Goal: Task Accomplishment & Management: Manage account settings

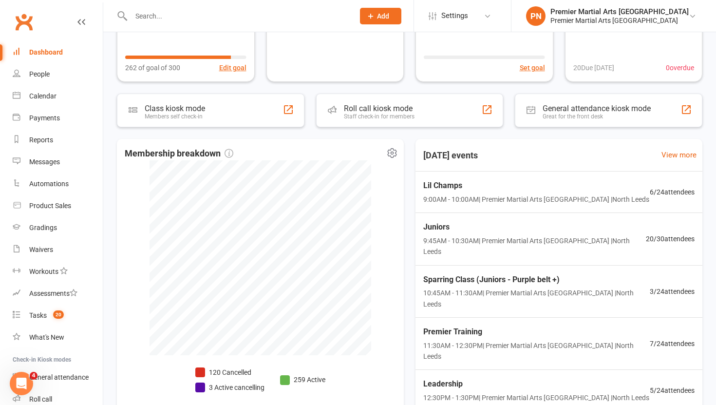
scroll to position [159, 0]
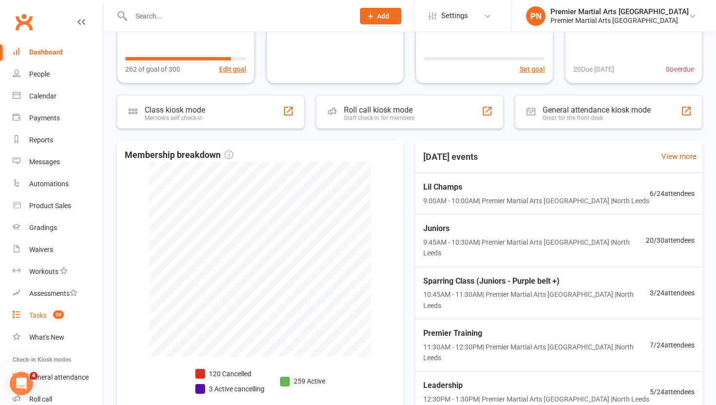
click at [37, 317] on div "Tasks" at bounding box center [38, 315] width 18 height 8
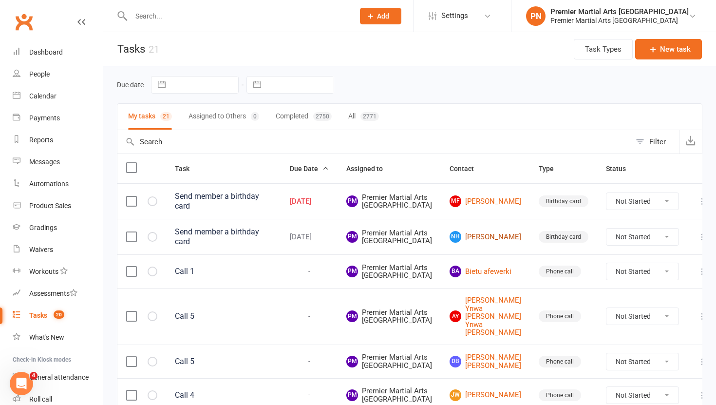
click at [491, 243] on link "NH Naod Hagos" at bounding box center [486, 237] width 72 height 12
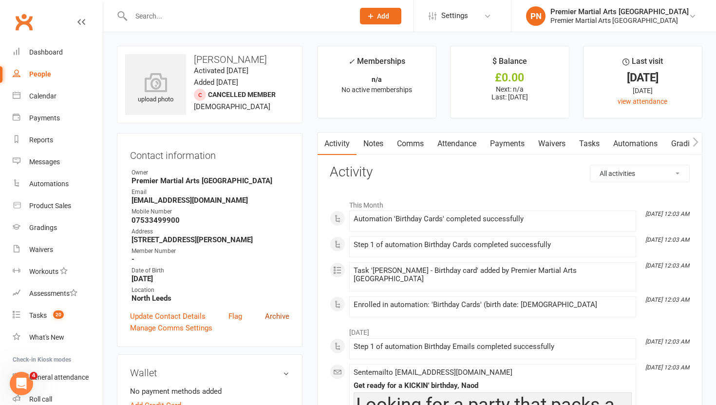
click at [275, 315] on link "Archive" at bounding box center [277, 316] width 24 height 12
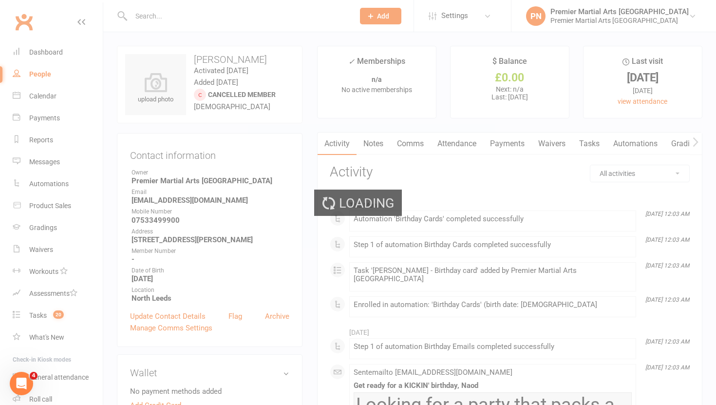
select select "100"
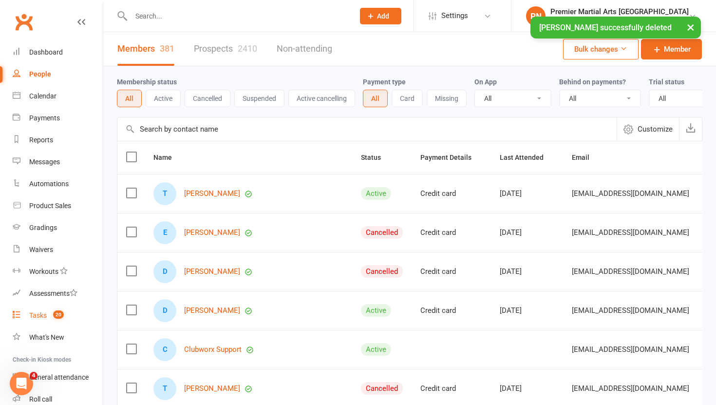
click at [42, 314] on div "Tasks" at bounding box center [38, 315] width 18 height 8
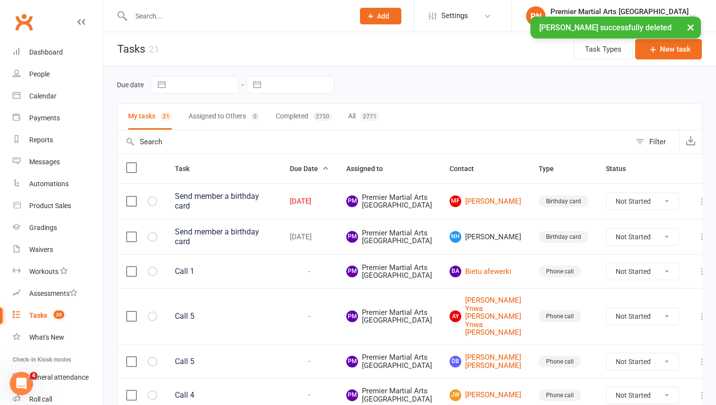
click at [698, 242] on icon at bounding box center [703, 237] width 10 height 10
click at [633, 330] on link "Delete" at bounding box center [644, 325] width 96 height 19
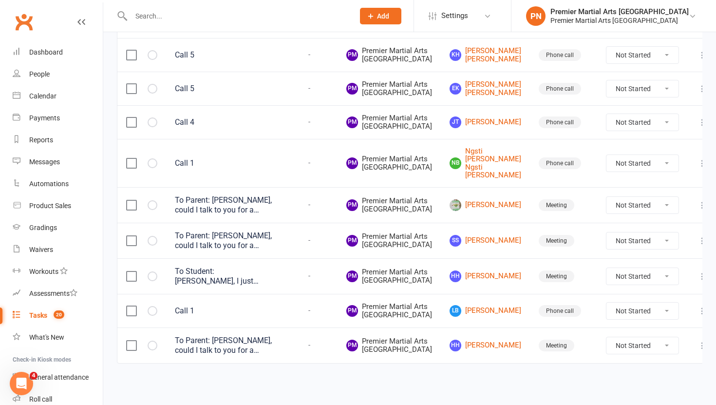
scroll to position [946, 0]
click at [656, 197] on select "Not Started In Progress Waiting Complete" at bounding box center [642, 205] width 72 height 17
select select "unstarted"
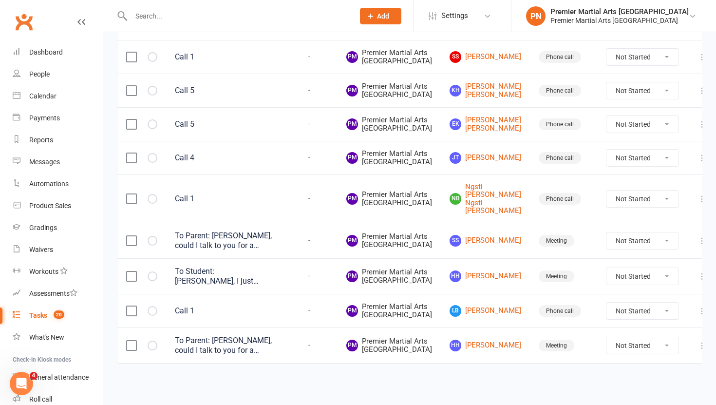
scroll to position [889, 0]
click at [652, 232] on select "Not Started In Progress Waiting Complete" at bounding box center [642, 240] width 72 height 17
select select "unstarted"
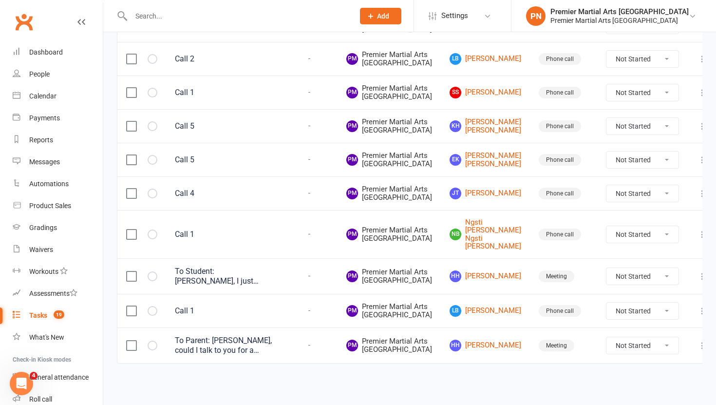
scroll to position [833, 0]
click at [652, 268] on select "Not Started In Progress Waiting Complete" at bounding box center [642, 276] width 72 height 17
select select "unstarted"
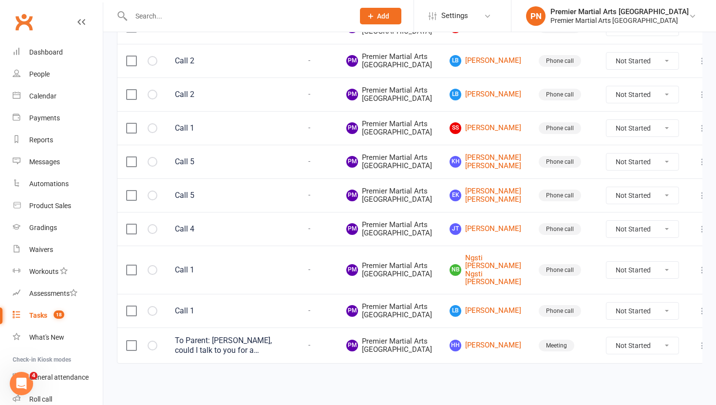
scroll to position [776, 0]
click at [656, 337] on select "Not Started In Progress Waiting Complete" at bounding box center [642, 345] width 72 height 17
select select "unstarted"
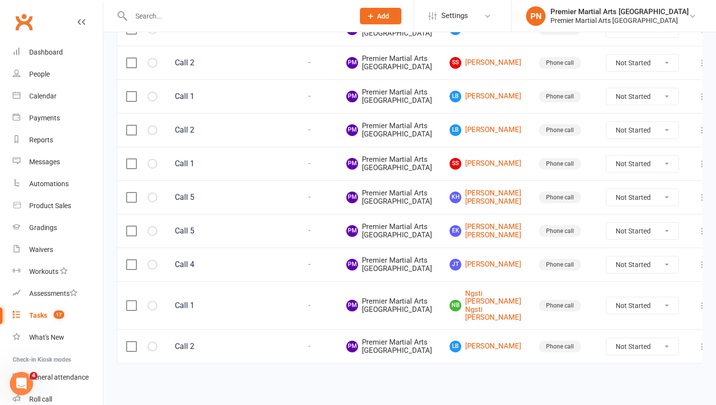
scroll to position [720, 0]
click at [50, 73] on link "People" at bounding box center [58, 74] width 90 height 22
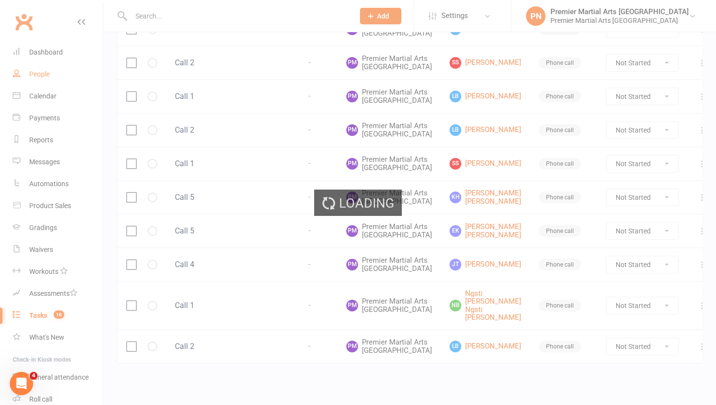
select select "100"
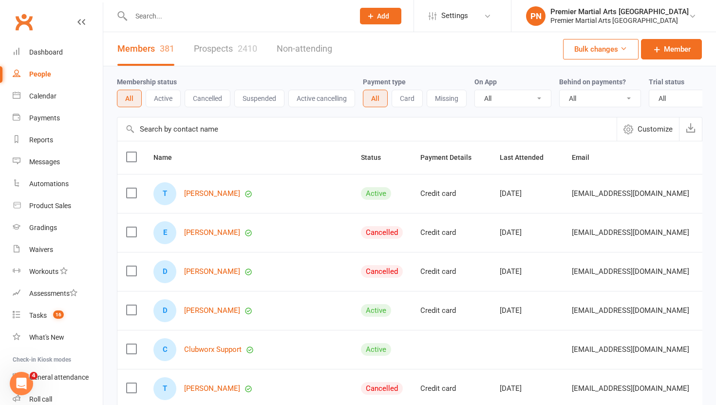
click at [222, 50] on link "Prospects 2410" at bounding box center [225, 49] width 63 height 34
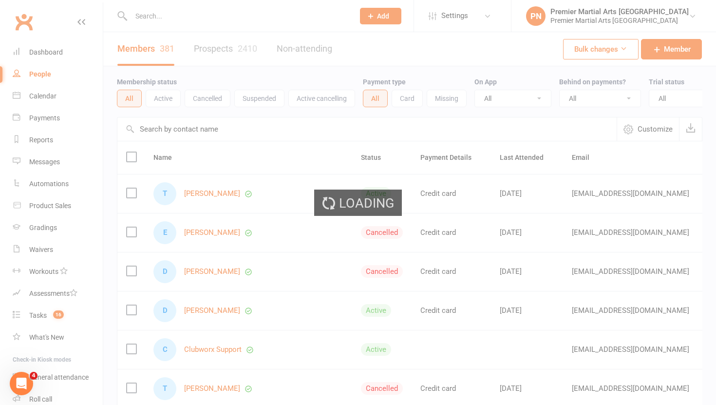
select select "100"
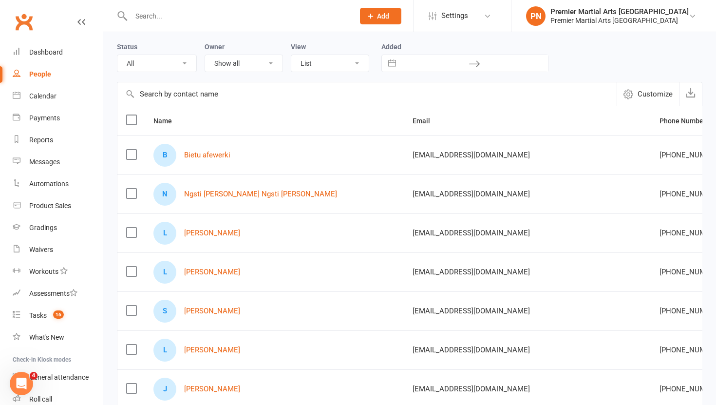
scroll to position [39, 0]
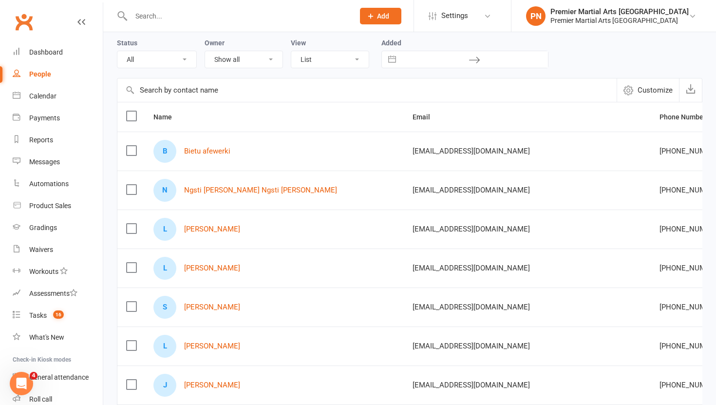
click at [135, 231] on label at bounding box center [131, 229] width 10 height 10
click at [135, 224] on input "checkbox" at bounding box center [131, 224] width 10 height 0
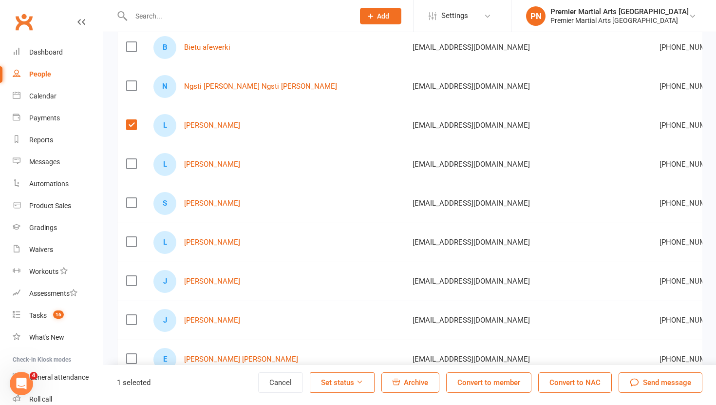
scroll to position [142, 0]
click at [411, 378] on span "Archive" at bounding box center [416, 382] width 24 height 9
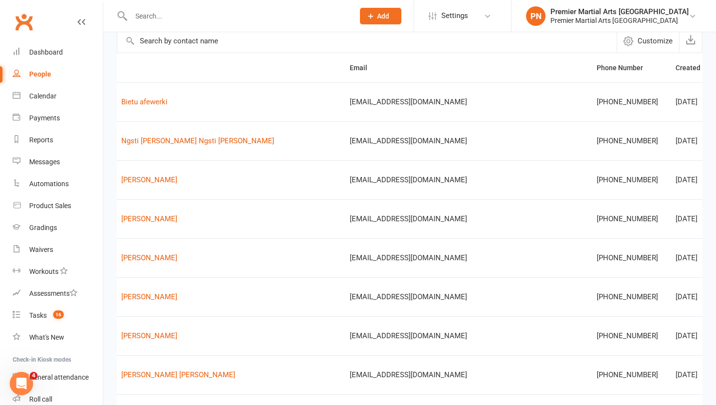
scroll to position [0, 170]
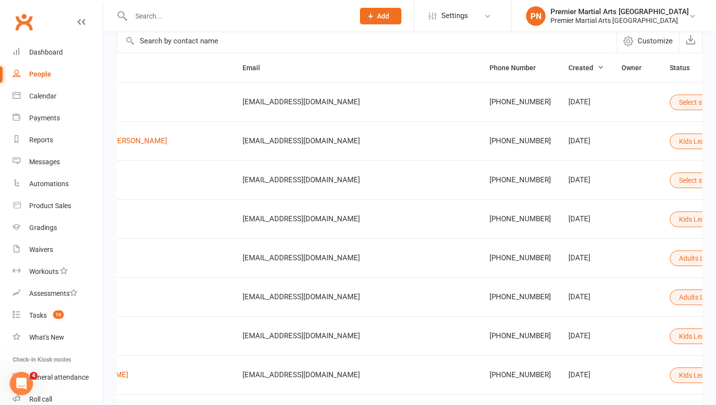
click at [716, 180] on icon at bounding box center [722, 179] width 7 height 7
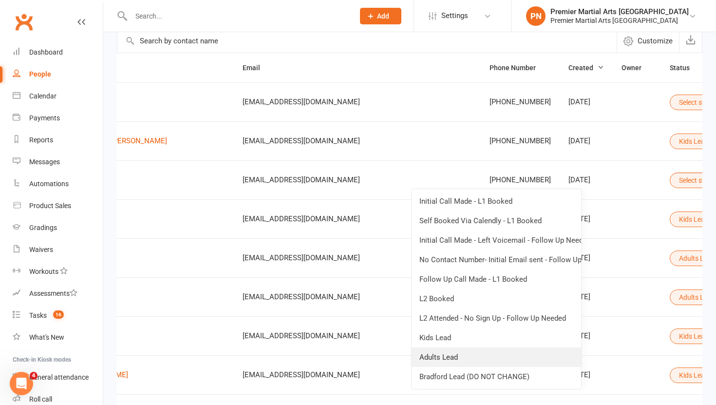
click at [489, 356] on link "Adults Lead" at bounding box center [497, 356] width 170 height 19
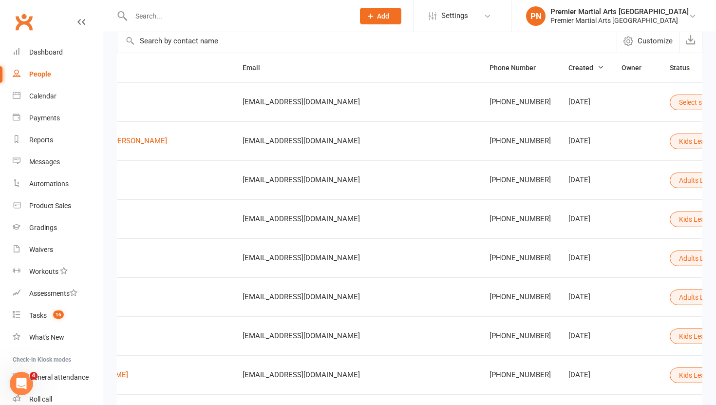
click at [716, 103] on icon at bounding box center [722, 101] width 7 height 7
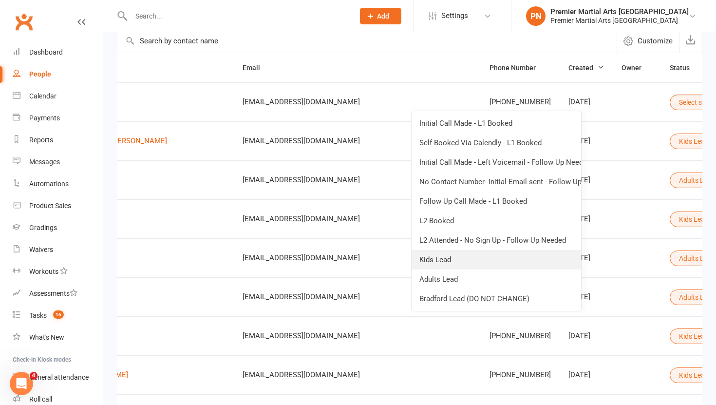
click at [473, 266] on link "Kids Lead" at bounding box center [497, 259] width 170 height 19
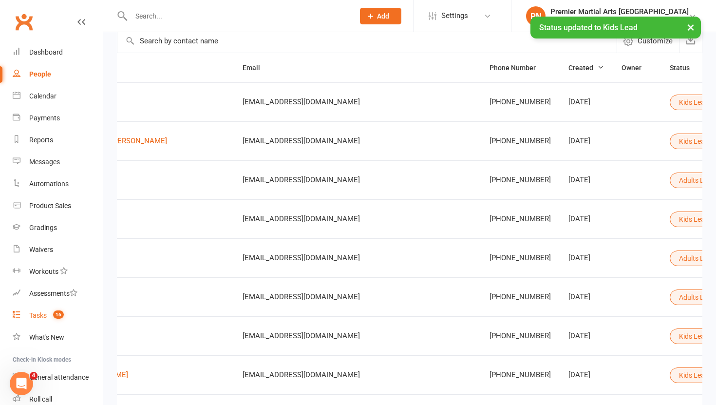
click at [35, 314] on div "Tasks" at bounding box center [38, 315] width 18 height 8
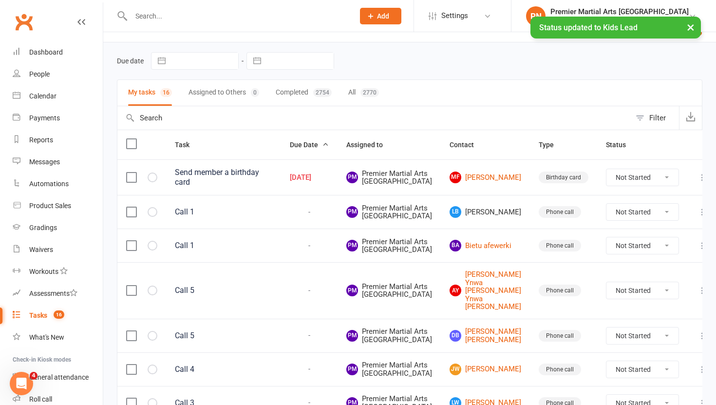
scroll to position [45, 0]
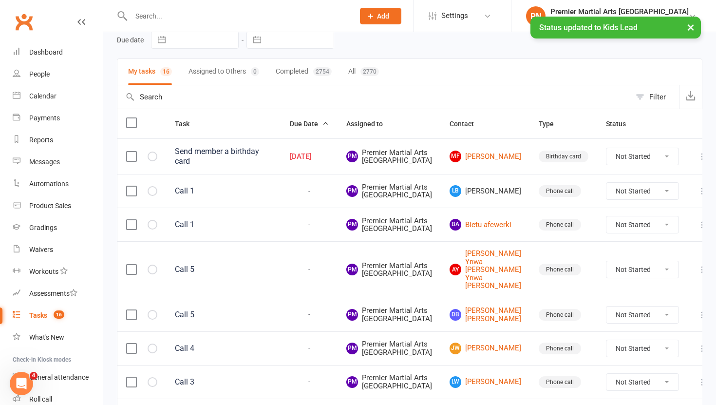
click at [131, 196] on label at bounding box center [131, 191] width 10 height 10
click at [131, 186] on input "checkbox" at bounding box center [131, 186] width 10 height 0
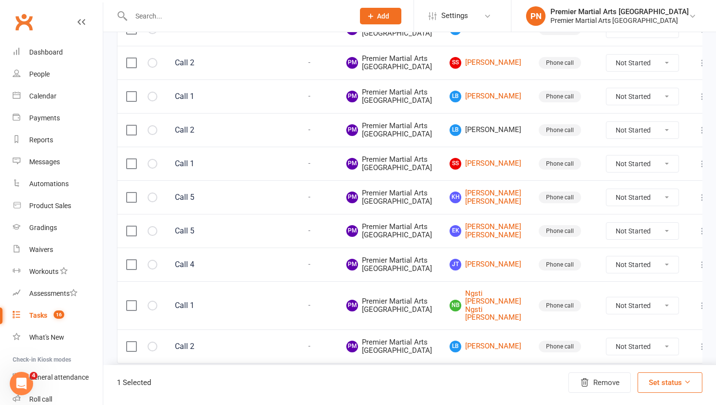
scroll to position [549, 0]
click at [132, 135] on label at bounding box center [131, 130] width 10 height 10
click at [132, 125] on input "checkbox" at bounding box center [131, 125] width 10 height 0
click at [590, 382] on button "Remove" at bounding box center [599, 382] width 62 height 20
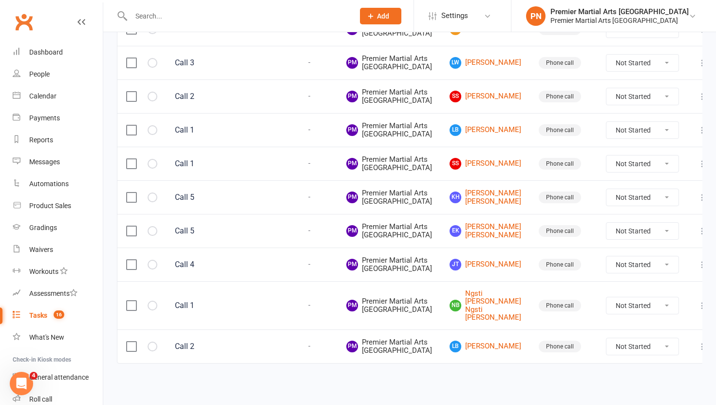
scroll to position [608, 0]
click at [672, 19] on div "Premier Martial Arts North Leeds" at bounding box center [619, 20] width 138 height 9
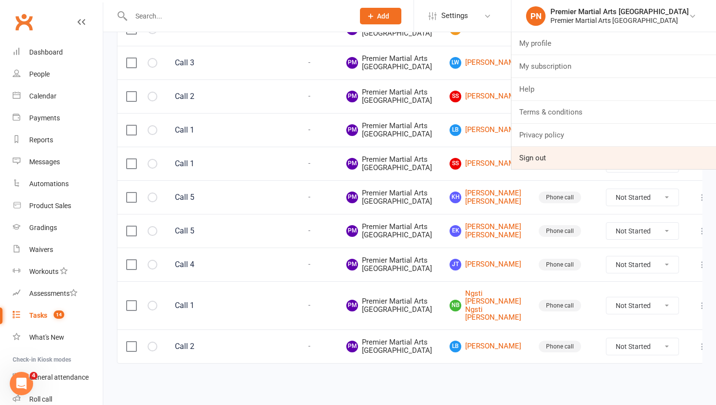
click at [598, 165] on link "Sign out" at bounding box center [613, 158] width 205 height 22
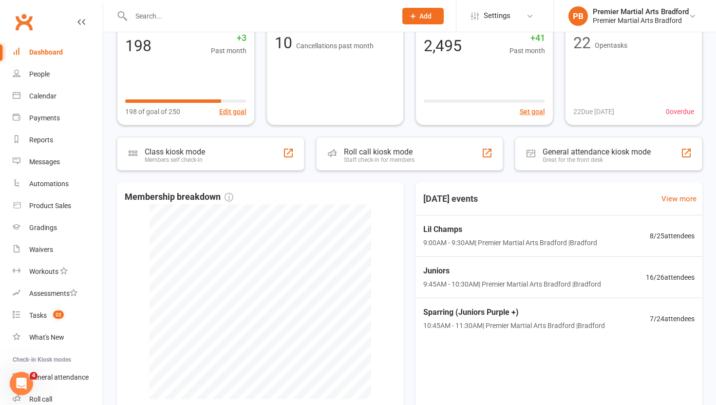
scroll to position [77, 0]
click at [39, 316] on div "Tasks" at bounding box center [38, 315] width 18 height 8
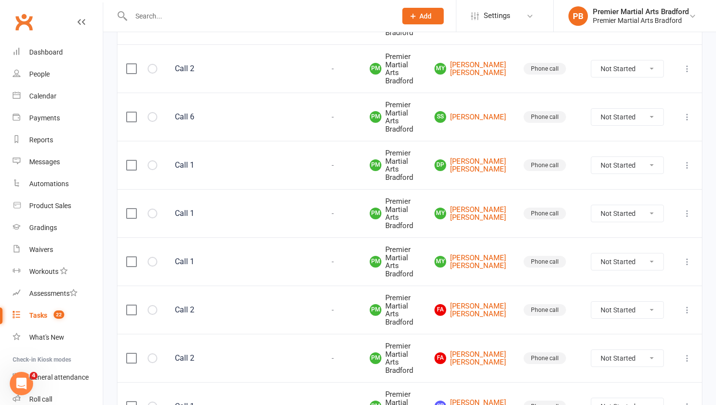
scroll to position [881, 0]
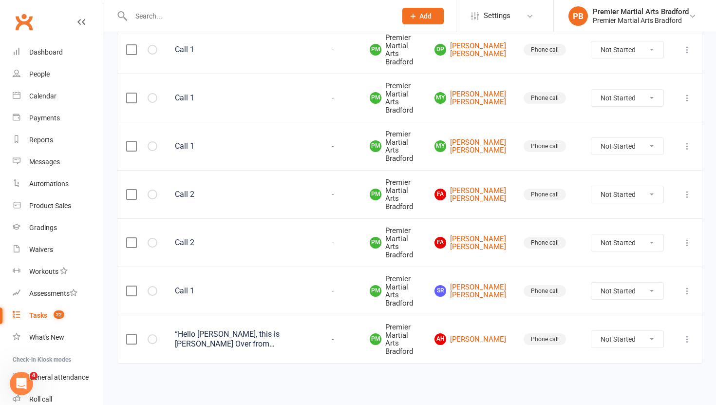
click at [650, 340] on select "Not Started In Progress Waiting Complete" at bounding box center [627, 339] width 72 height 17
select select "unstarted"
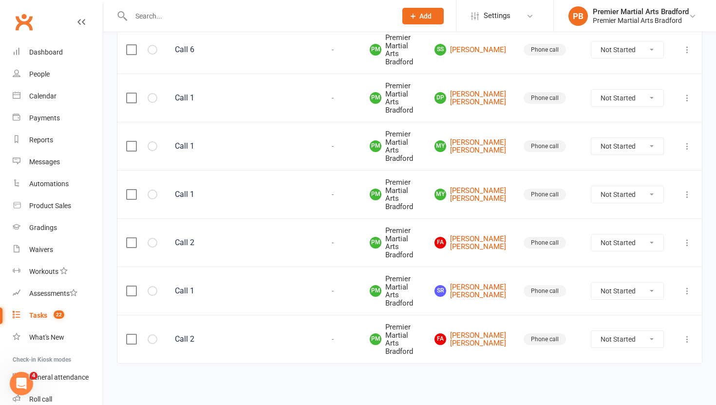
scroll to position [0, 0]
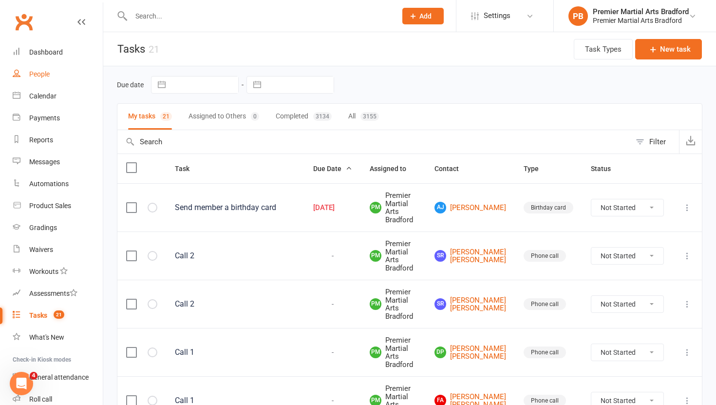
click at [40, 74] on div "People" at bounding box center [39, 74] width 20 height 8
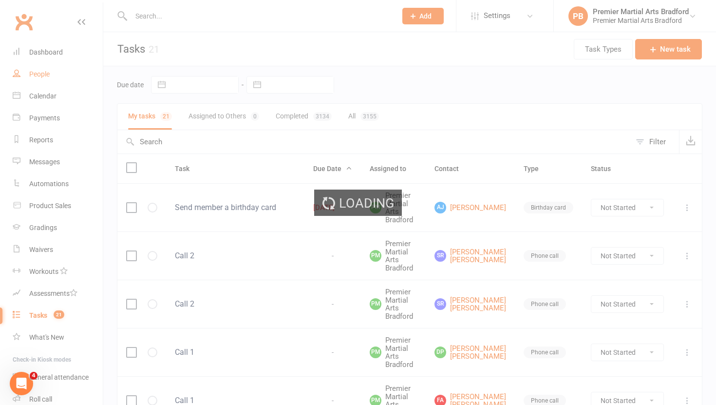
select select "100"
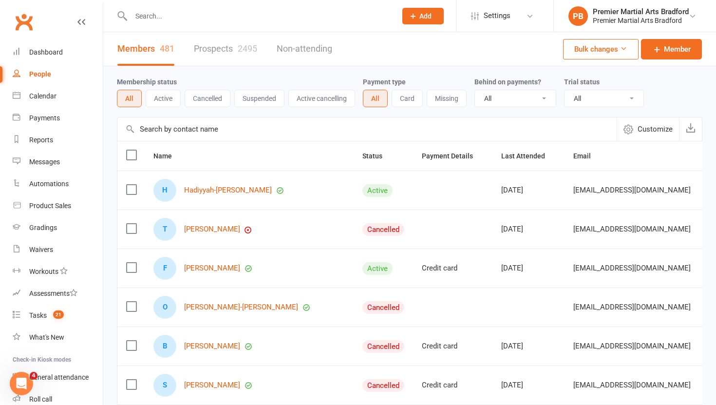
click at [207, 47] on link "Prospects 2495" at bounding box center [225, 49] width 63 height 34
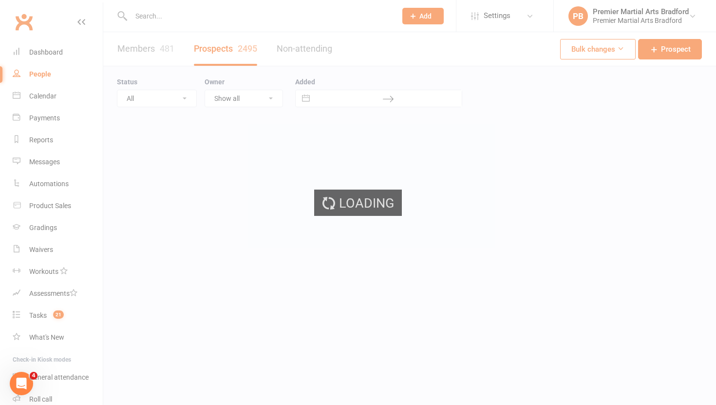
select select "100"
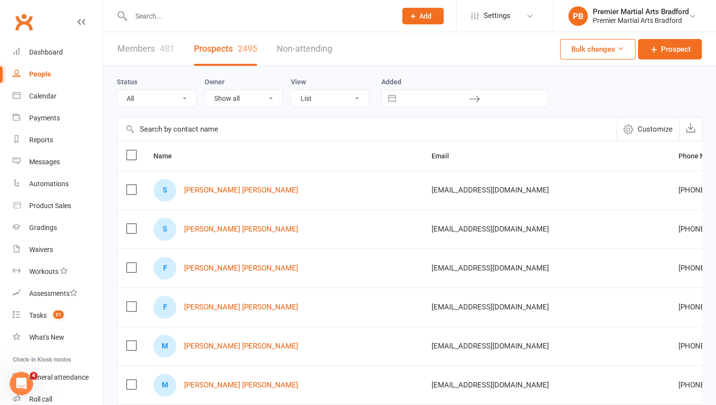
click at [132, 189] on label at bounding box center [131, 190] width 10 height 10
click at [132, 185] on input "checkbox" at bounding box center [131, 185] width 10 height 0
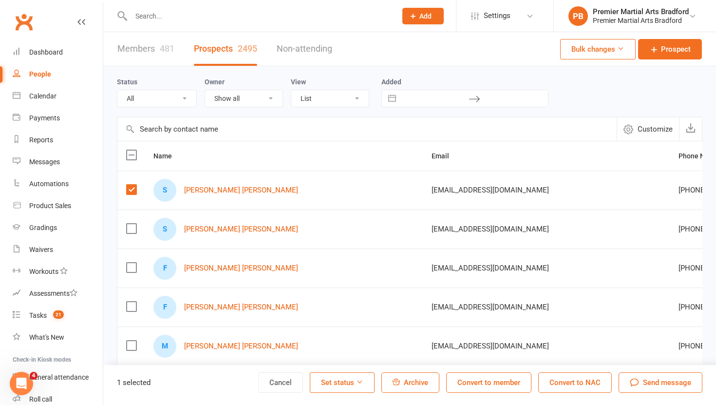
click at [129, 267] on label at bounding box center [131, 268] width 10 height 10
click at [129, 263] on input "checkbox" at bounding box center [131, 263] width 10 height 0
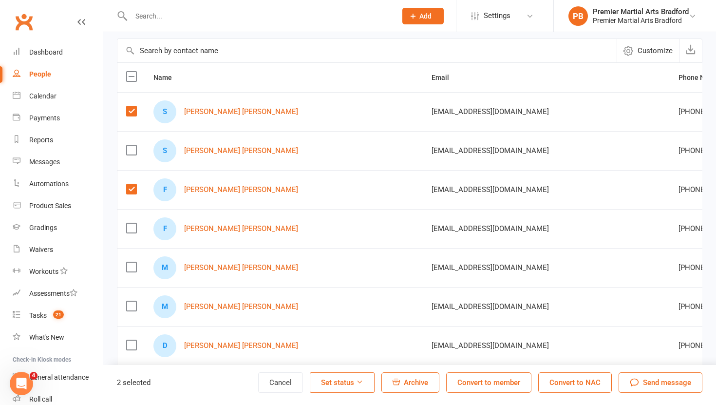
scroll to position [82, 0]
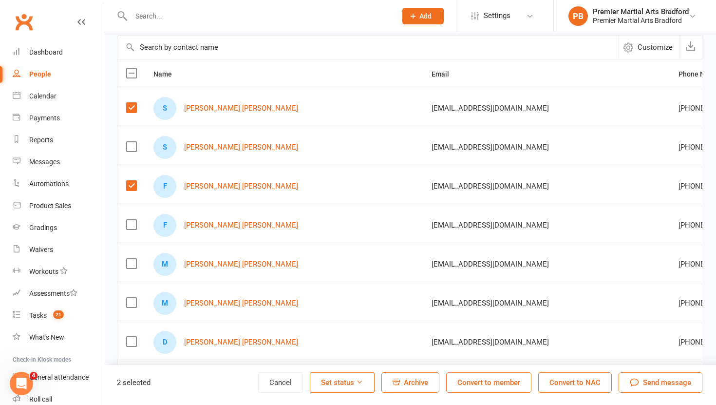
click at [132, 261] on label at bounding box center [131, 264] width 10 height 10
click at [132, 259] on input "checkbox" at bounding box center [131, 259] width 10 height 0
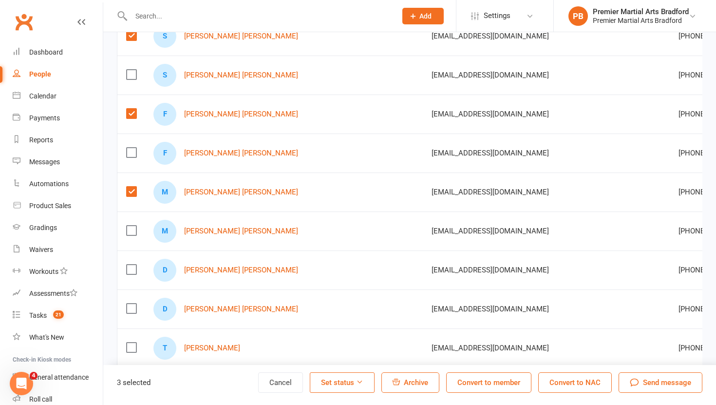
scroll to position [158, 0]
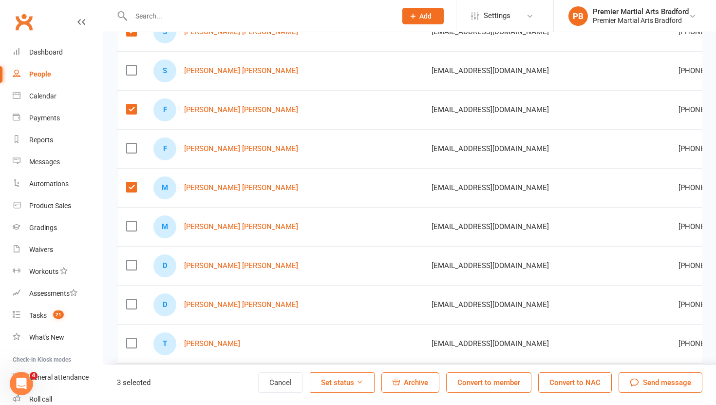
click at [132, 261] on label at bounding box center [131, 265] width 10 height 10
click at [132, 260] on input "checkbox" at bounding box center [131, 260] width 10 height 0
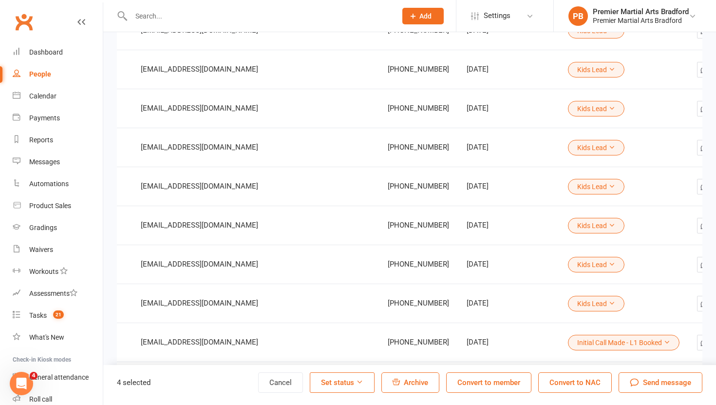
scroll to position [0, 0]
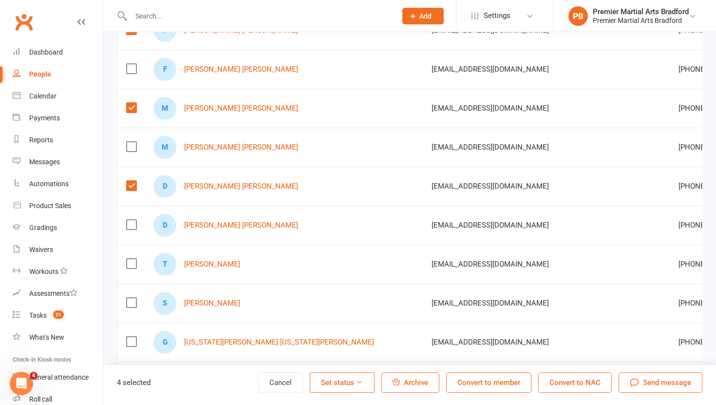
click at [407, 384] on span "Archive" at bounding box center [416, 382] width 24 height 9
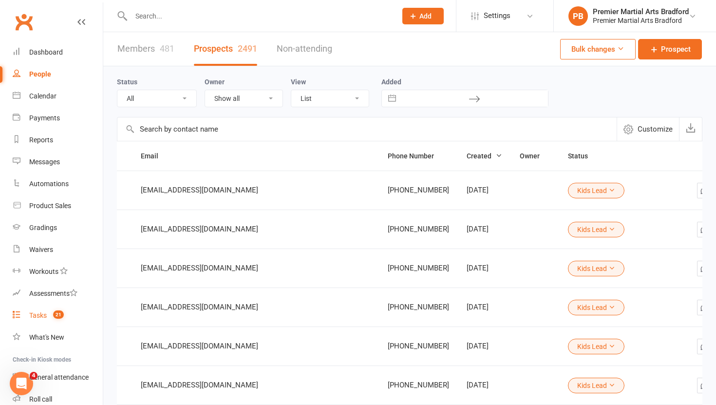
click at [41, 316] on div "Tasks" at bounding box center [38, 315] width 18 height 8
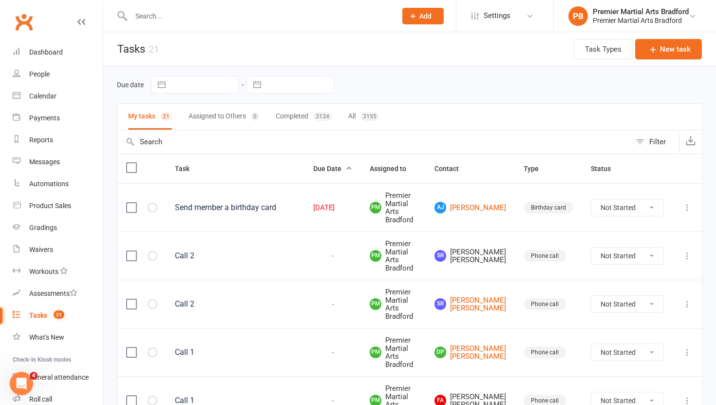
click at [131, 255] on label at bounding box center [131, 256] width 10 height 10
click at [131, 251] on input "checkbox" at bounding box center [131, 251] width 10 height 0
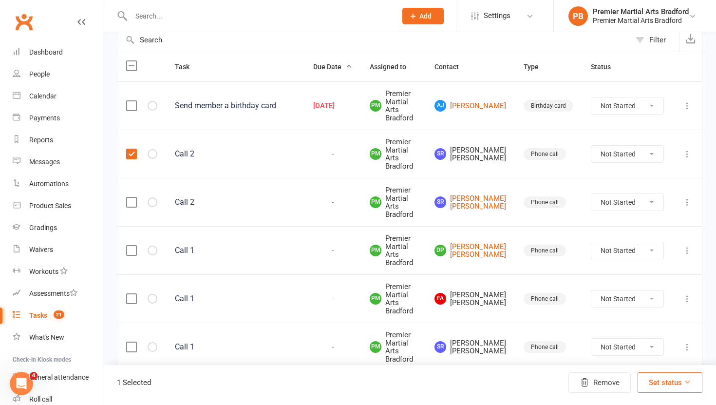
scroll to position [140, 0]
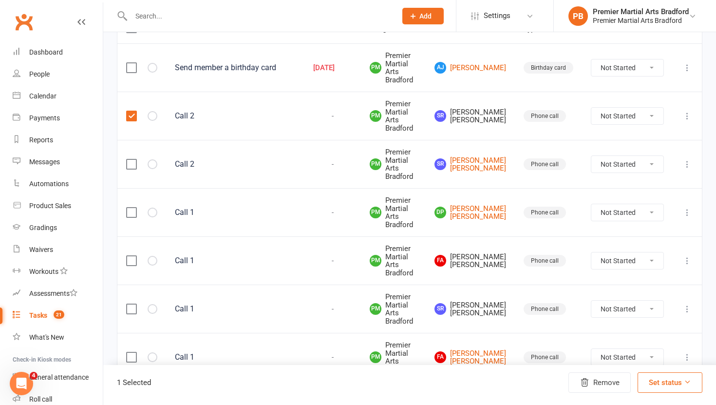
click at [131, 256] on label at bounding box center [131, 261] width 10 height 10
click at [131, 256] on input "checkbox" at bounding box center [131, 256] width 10 height 0
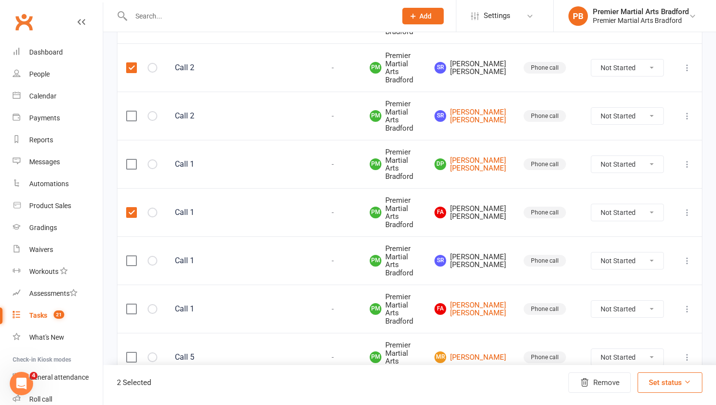
scroll to position [190, 0]
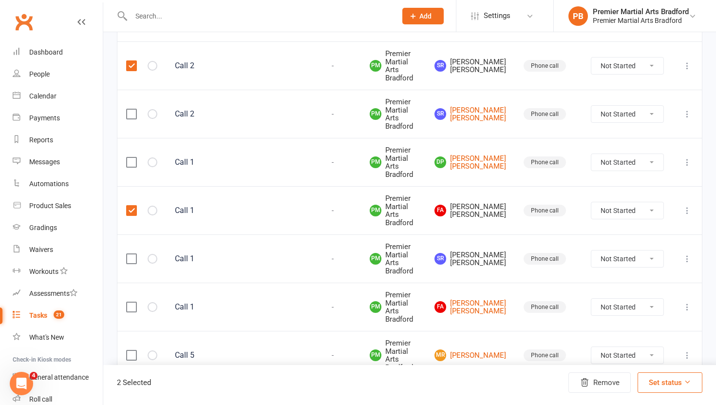
click at [131, 255] on label at bounding box center [131, 259] width 10 height 10
click at [131, 254] on input "checkbox" at bounding box center [131, 254] width 10 height 0
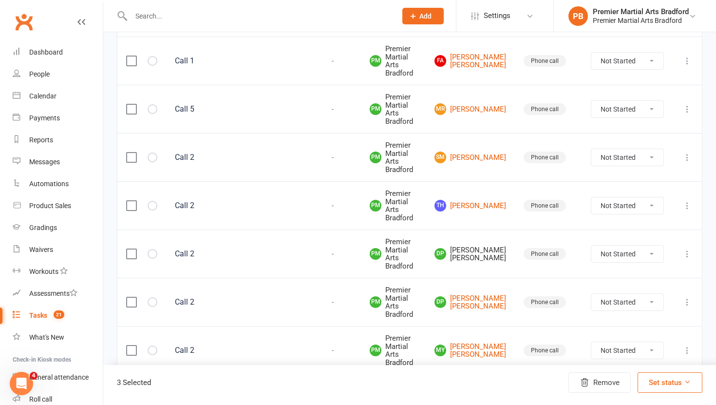
scroll to position [469, 0]
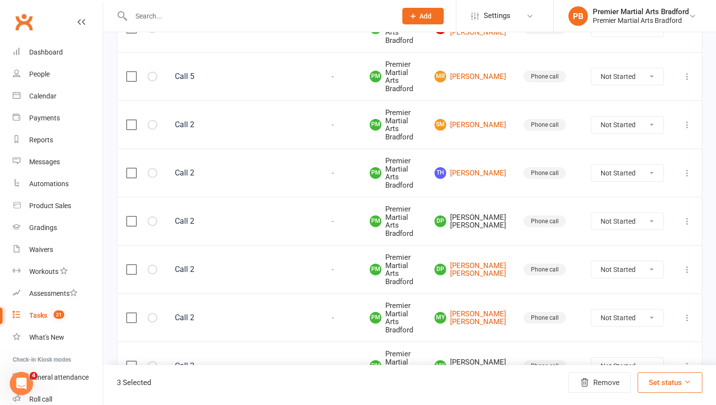
click at [129, 219] on label at bounding box center [131, 221] width 10 height 10
click at [129, 216] on input "checkbox" at bounding box center [131, 216] width 10 height 0
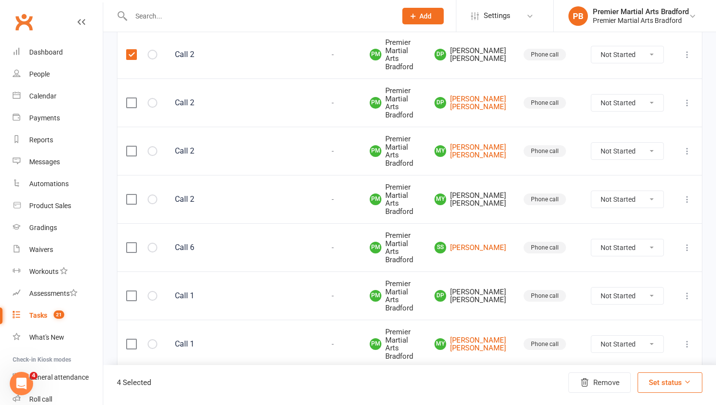
scroll to position [638, 0]
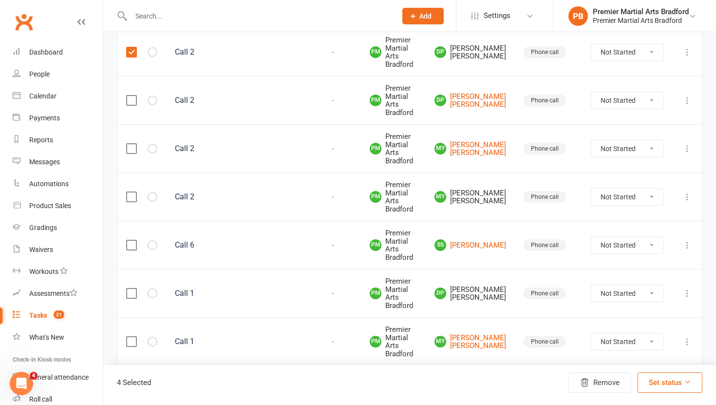
click at [130, 193] on label at bounding box center [131, 197] width 10 height 10
click at [130, 192] on input "checkbox" at bounding box center [131, 192] width 10 height 0
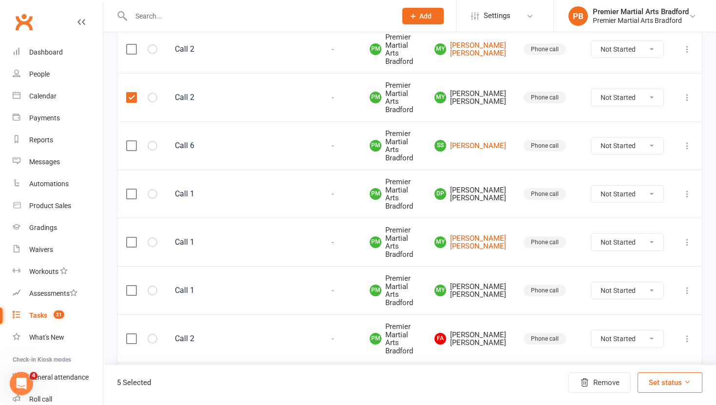
scroll to position [738, 0]
click at [132, 194] on label at bounding box center [131, 193] width 10 height 10
click at [132, 188] on input "checkbox" at bounding box center [131, 188] width 10 height 0
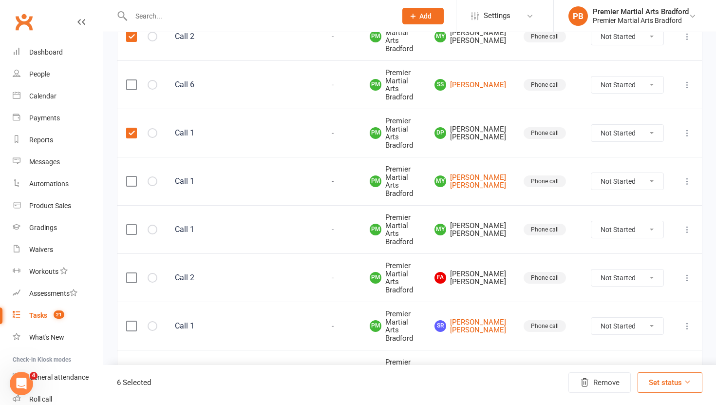
scroll to position [800, 0]
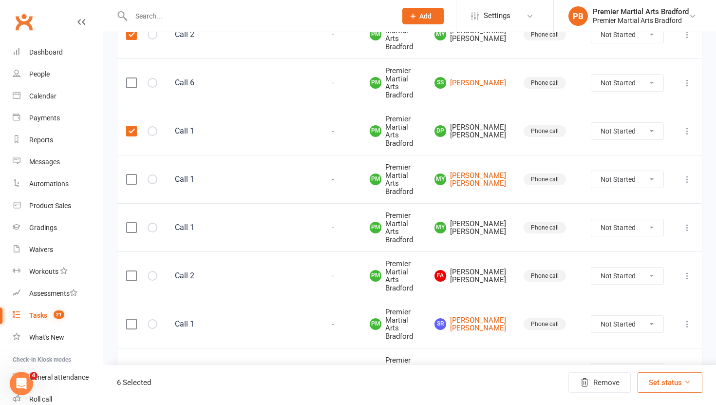
click at [130, 232] on label at bounding box center [131, 228] width 10 height 10
click at [130, 223] on input "checkbox" at bounding box center [131, 223] width 10 height 0
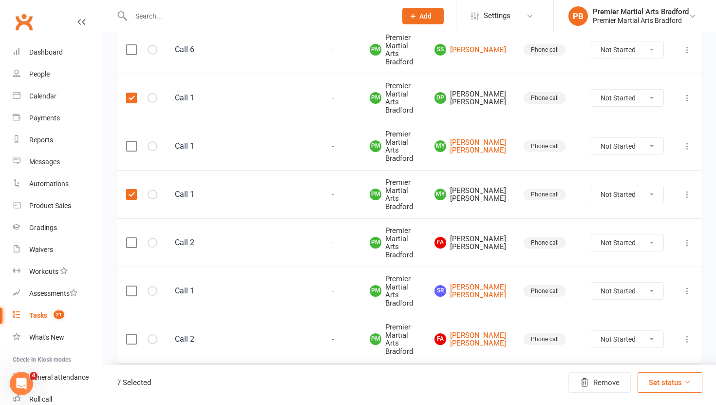
click at [130, 246] on label at bounding box center [131, 243] width 10 height 10
click at [130, 238] on input "checkbox" at bounding box center [131, 238] width 10 height 0
click at [611, 385] on button "Remove" at bounding box center [599, 382] width 62 height 20
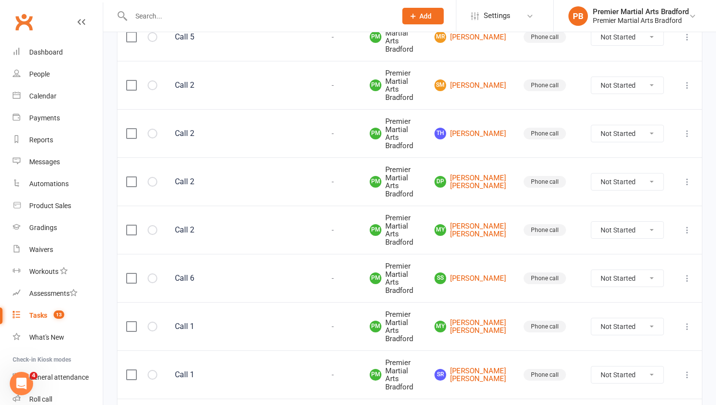
scroll to position [447, 0]
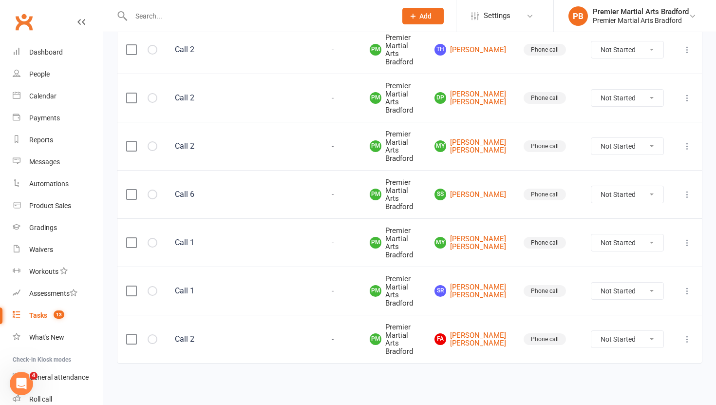
click at [248, 20] on input "text" at bounding box center [259, 16] width 262 height 14
paste input "[EMAIL_ADDRESS][DOMAIN_NAME]"
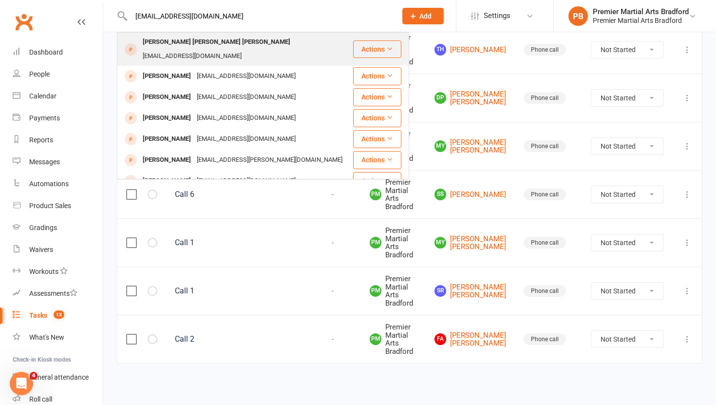
type input "[EMAIL_ADDRESS][DOMAIN_NAME]"
click at [284, 54] on div "[PERSON_NAME] [PERSON_NAME] [PERSON_NAME] [EMAIL_ADDRESS][DOMAIN_NAME]" at bounding box center [244, 49] width 208 height 28
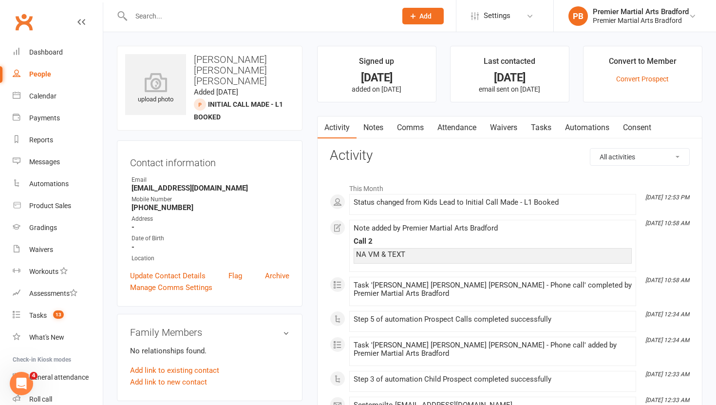
click at [252, 19] on input "text" at bounding box center [259, 16] width 262 height 14
paste input "[EMAIL_ADDRESS][DOMAIN_NAME]"
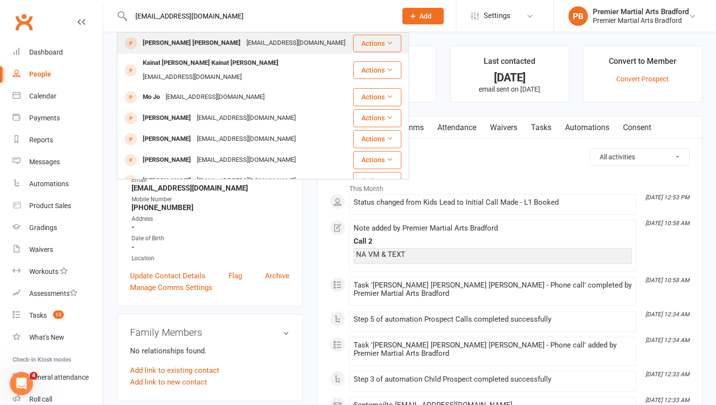
type input "[EMAIL_ADDRESS][DOMAIN_NAME]"
click at [249, 43] on div "[EMAIL_ADDRESS][DOMAIN_NAME]" at bounding box center [296, 43] width 105 height 14
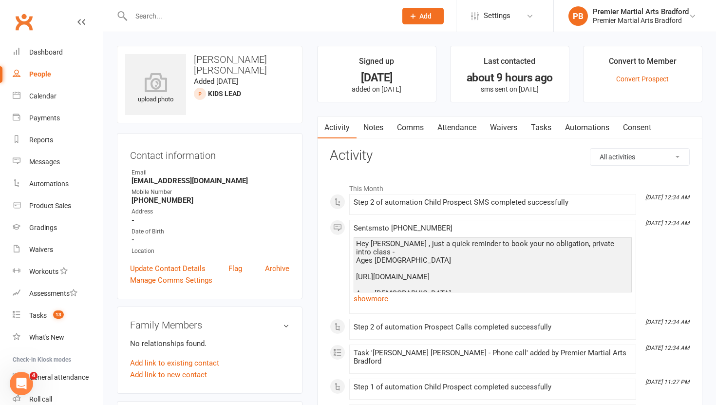
click at [540, 127] on link "Tasks" at bounding box center [541, 127] width 34 height 22
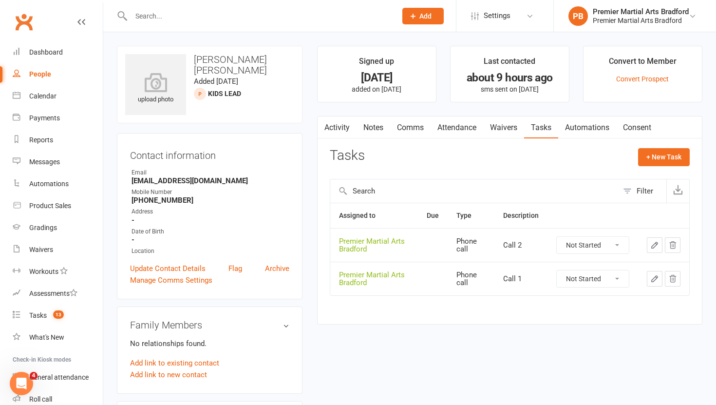
click at [614, 283] on select "Not Started In Progress Waiting Complete" at bounding box center [593, 278] width 72 height 17
select select "unstarted"
click at [621, 245] on select "Not Started In Progress Waiting Complete" at bounding box center [593, 245] width 72 height 17
select select "unstarted"
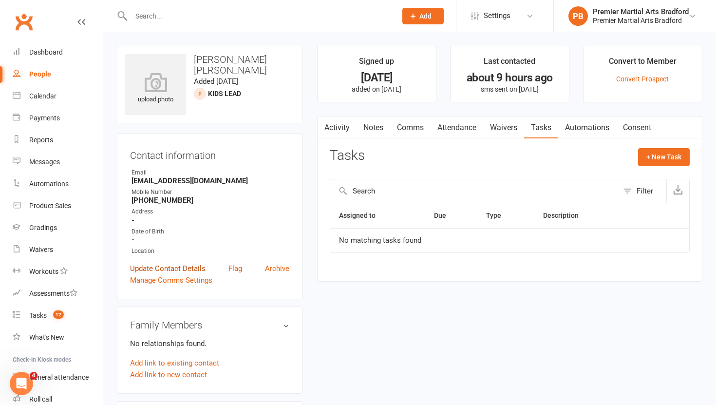
click at [170, 267] on link "Update Contact Details" at bounding box center [168, 269] width 76 height 12
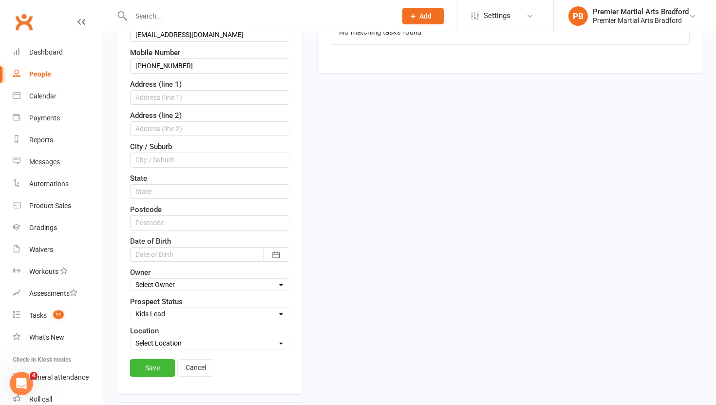
scroll to position [209, 0]
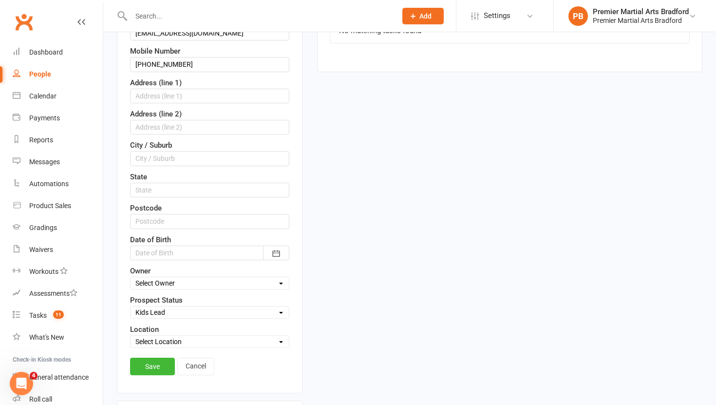
click at [168, 309] on select "Select Initial Call Made - L1 Booked Self Booked Via Calendly - L1 Booked Initi…" at bounding box center [210, 312] width 158 height 11
select select "Initial Call Made - L1 Booked"
click at [150, 367] on link "Save" at bounding box center [152, 367] width 45 height 18
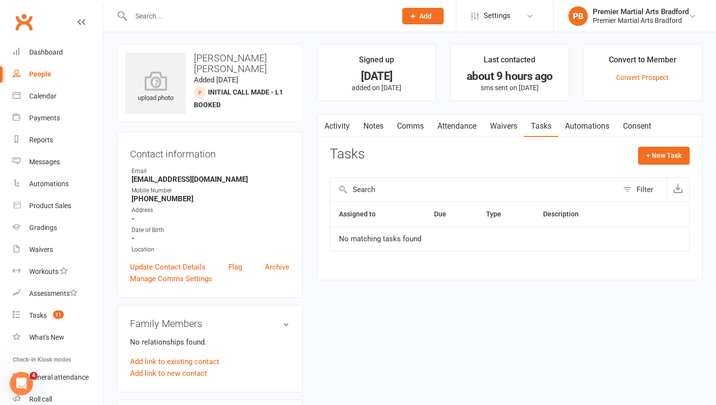
scroll to position [0, 0]
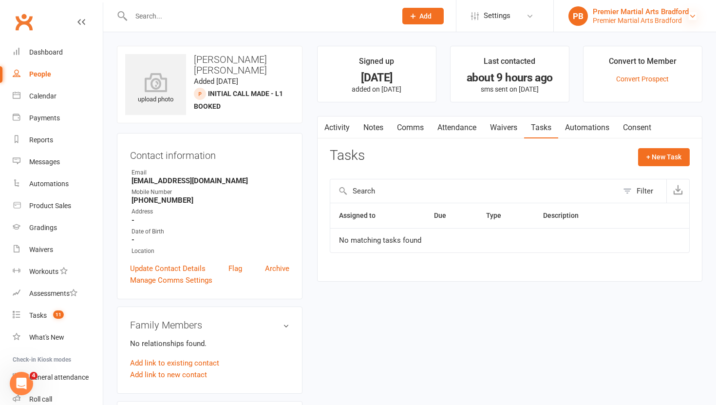
click at [690, 17] on icon at bounding box center [693, 16] width 8 height 8
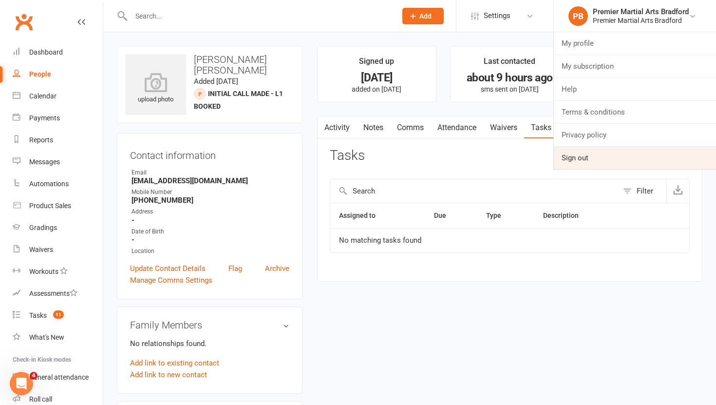
click at [617, 156] on link "Sign out" at bounding box center [635, 158] width 162 height 22
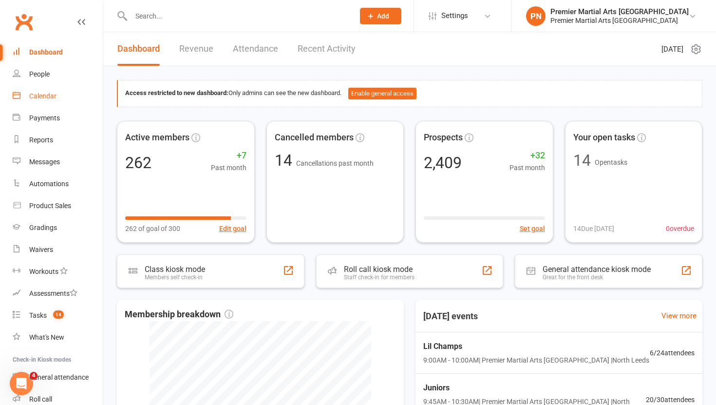
click at [44, 101] on link "Calendar" at bounding box center [58, 96] width 90 height 22
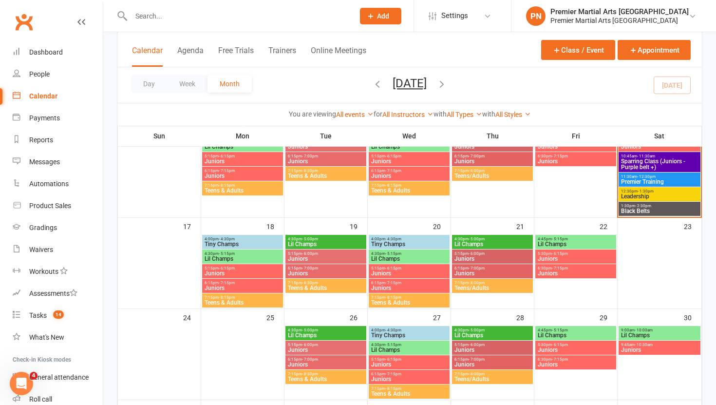
scroll to position [305, 0]
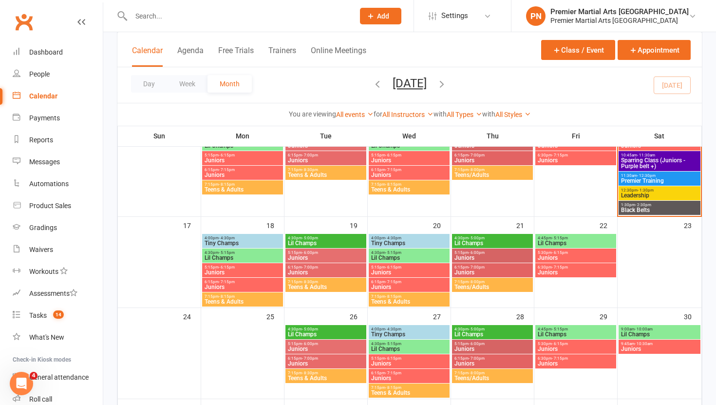
click at [248, 240] on span "Tiny Champs" at bounding box center [242, 243] width 77 height 6
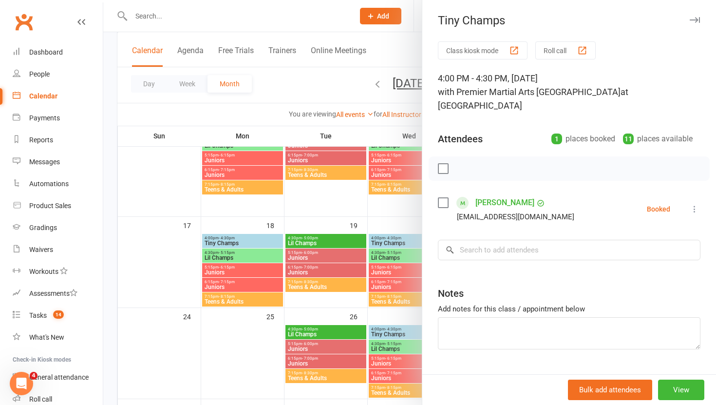
click at [240, 257] on div at bounding box center [409, 202] width 613 height 405
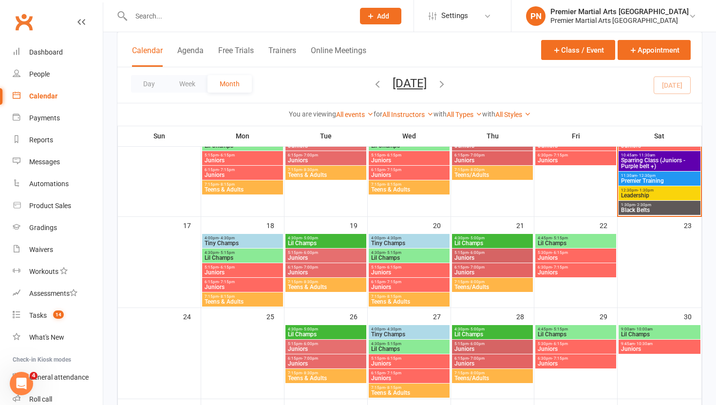
click at [240, 257] on span "Lil Champs" at bounding box center [242, 258] width 77 height 6
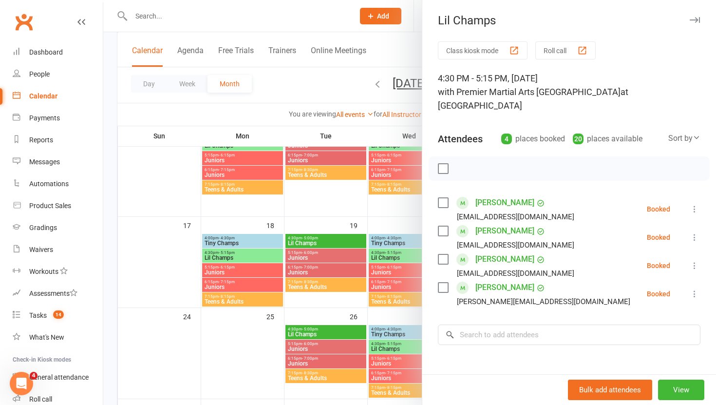
click at [238, 270] on div at bounding box center [409, 202] width 613 height 405
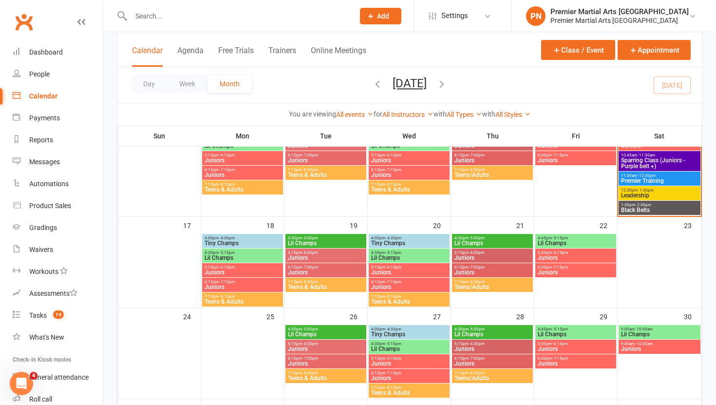
click at [238, 270] on span "Juniors" at bounding box center [242, 272] width 77 height 6
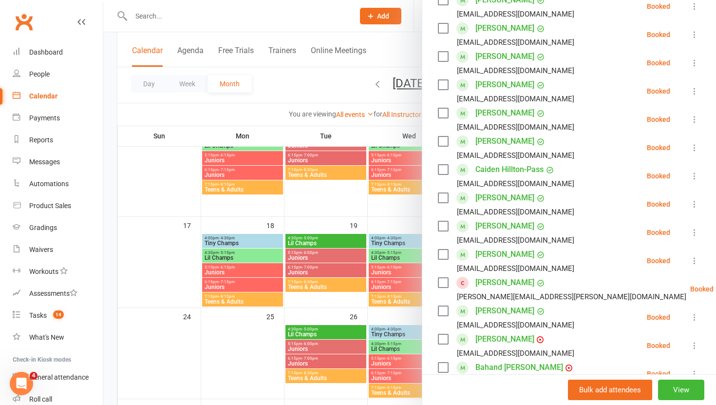
scroll to position [232, 0]
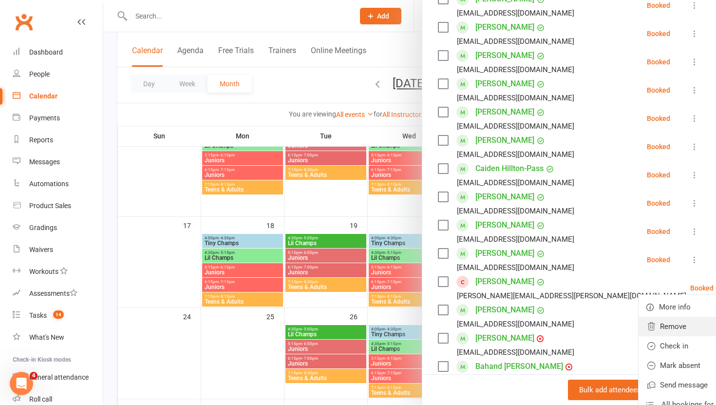
click at [651, 317] on link "Remove" at bounding box center [691, 326] width 105 height 19
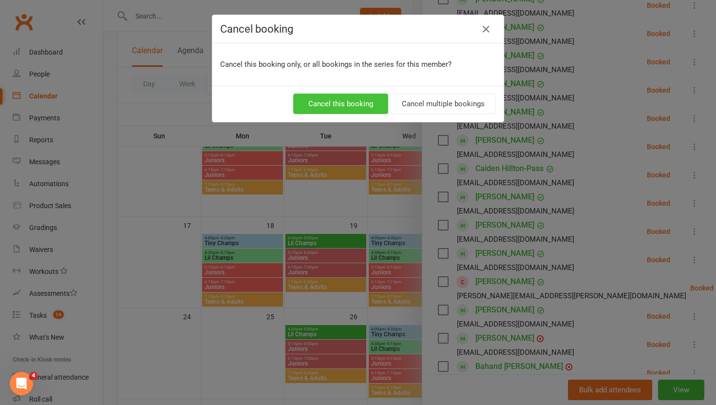
click at [353, 103] on button "Cancel this booking" at bounding box center [340, 104] width 95 height 20
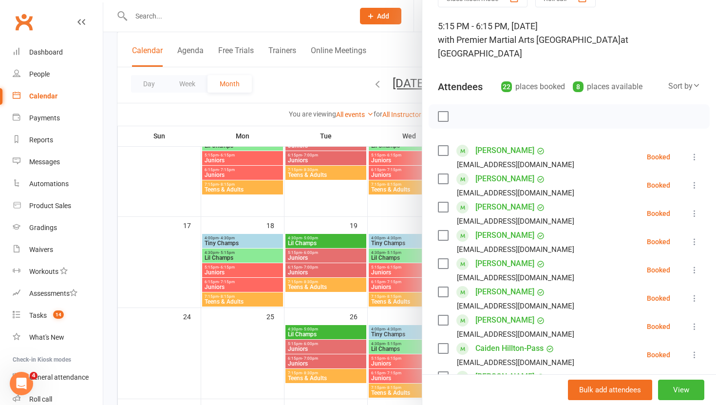
scroll to position [37, 0]
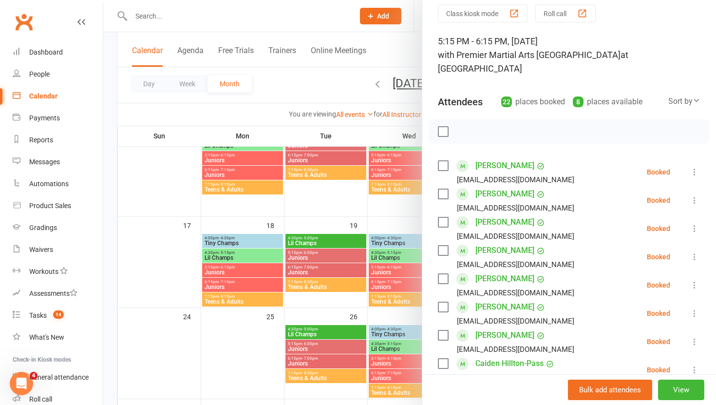
click at [697, 167] on icon at bounding box center [695, 172] width 10 height 10
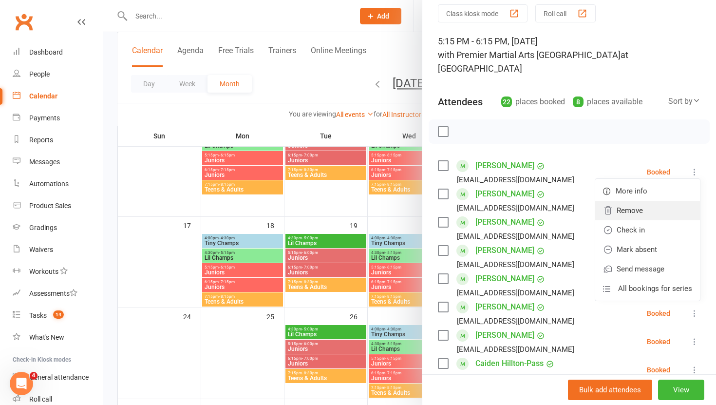
click at [648, 201] on link "Remove" at bounding box center [647, 210] width 105 height 19
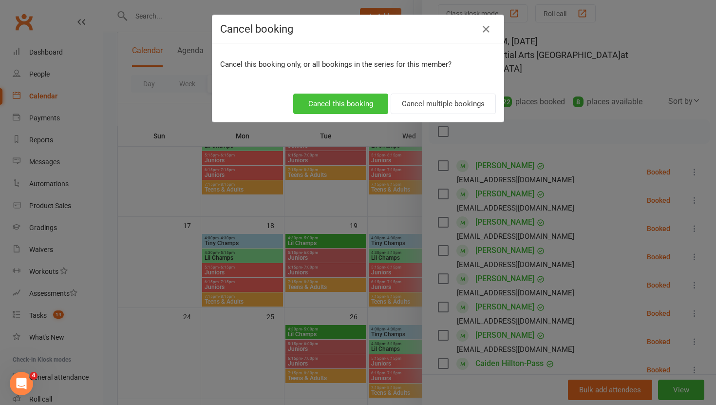
click at [328, 107] on button "Cancel this booking" at bounding box center [340, 104] width 95 height 20
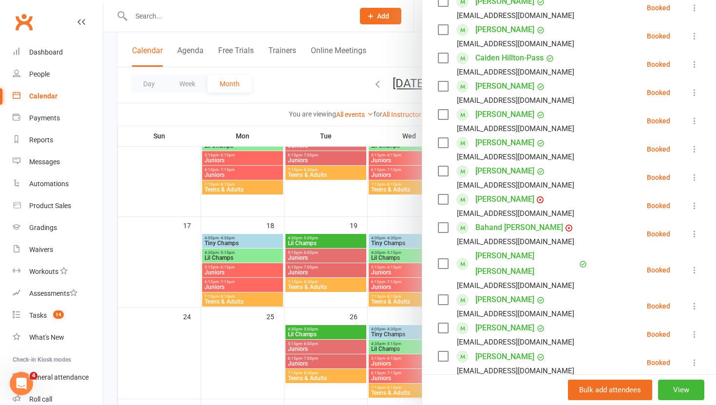
scroll to position [0, 0]
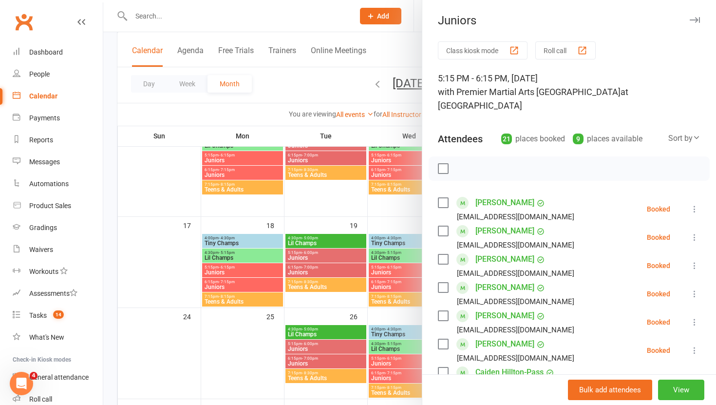
click at [231, 283] on div at bounding box center [409, 202] width 613 height 405
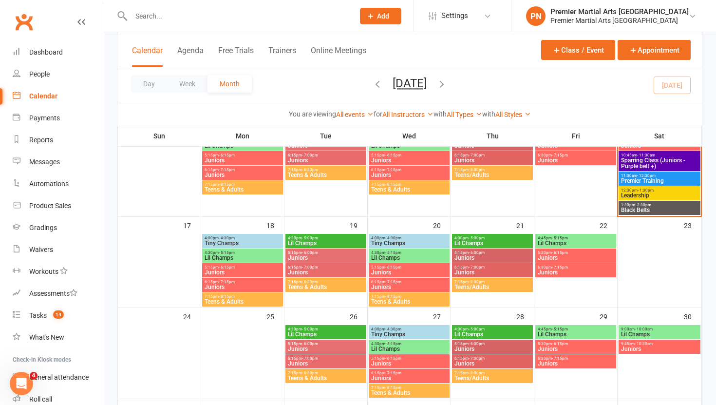
click at [231, 283] on span "- 7:15pm" at bounding box center [227, 282] width 16 height 4
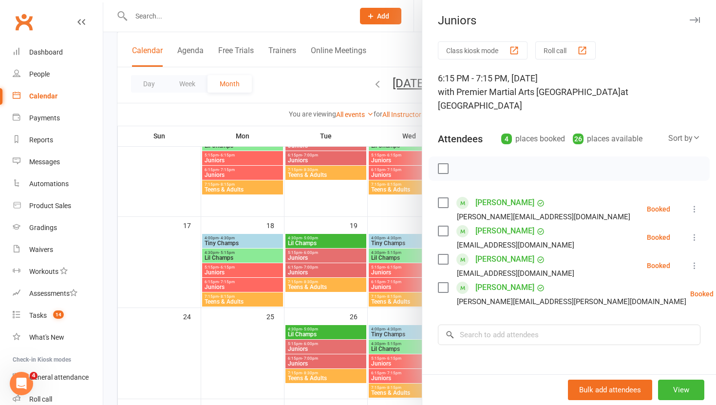
click at [250, 296] on div at bounding box center [409, 202] width 613 height 405
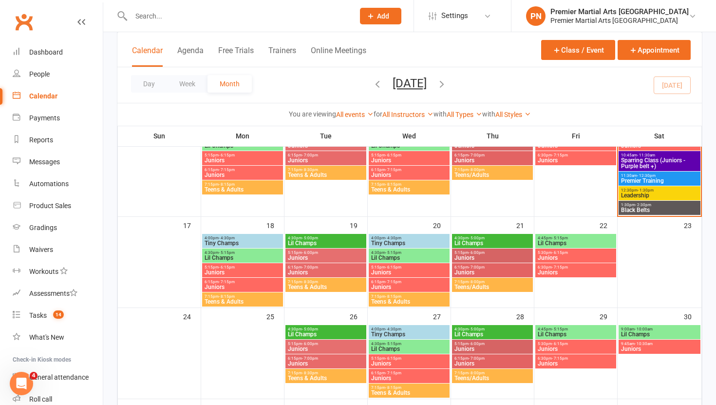
click at [250, 296] on span "7:15pm - 8:15pm" at bounding box center [242, 296] width 77 height 4
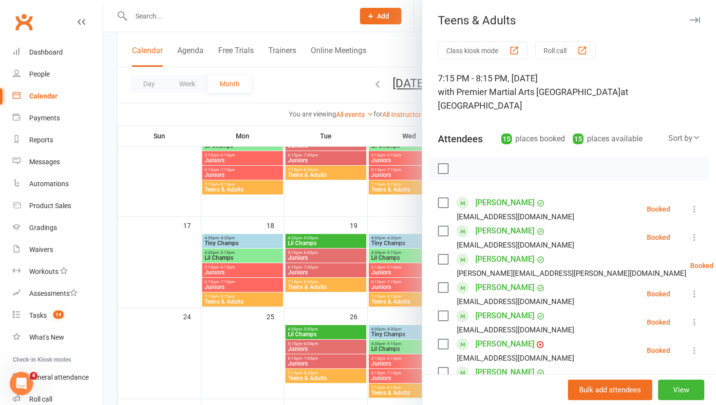
click at [693, 204] on icon at bounding box center [695, 209] width 10 height 10
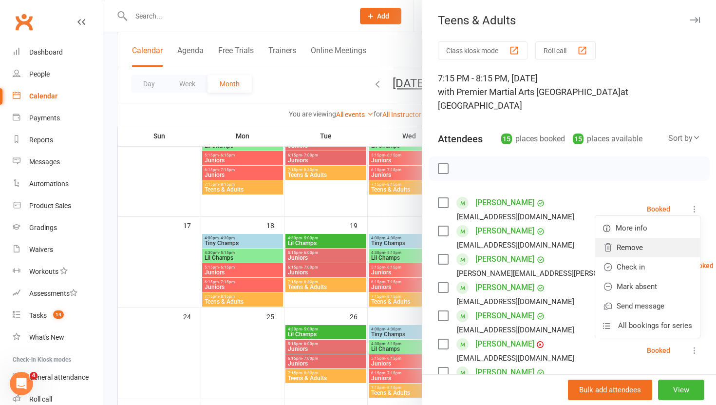
click at [654, 238] on link "Remove" at bounding box center [647, 247] width 105 height 19
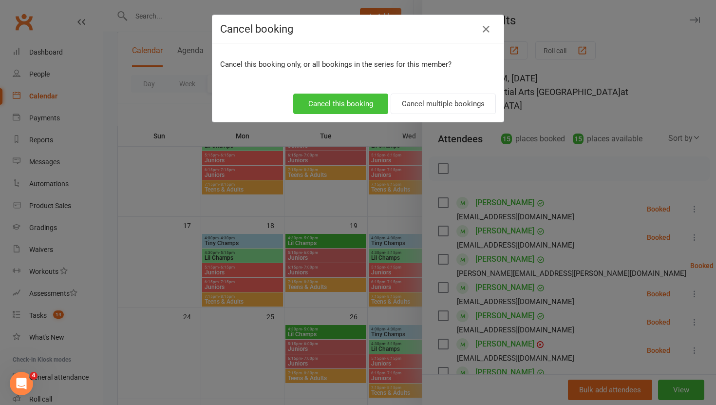
click at [354, 105] on button "Cancel this booking" at bounding box center [340, 104] width 95 height 20
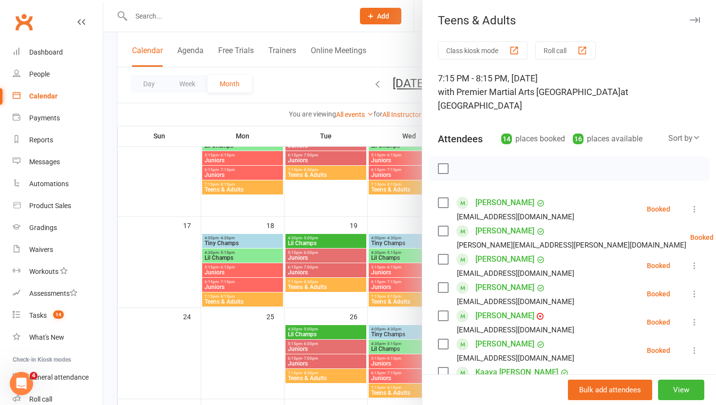
click at [349, 198] on div at bounding box center [409, 202] width 613 height 405
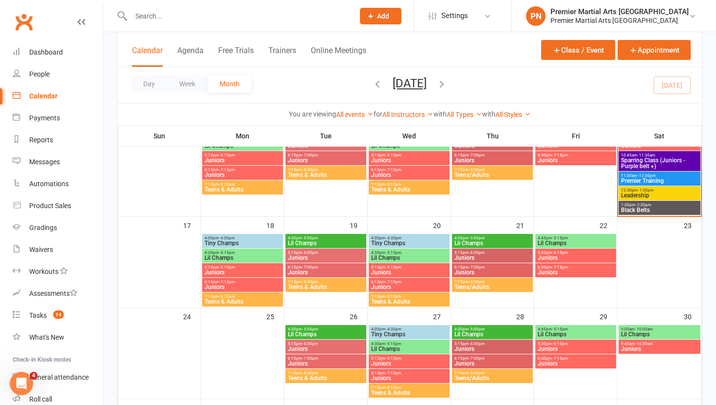
click at [334, 242] on span "Lil Champs" at bounding box center [325, 243] width 77 height 6
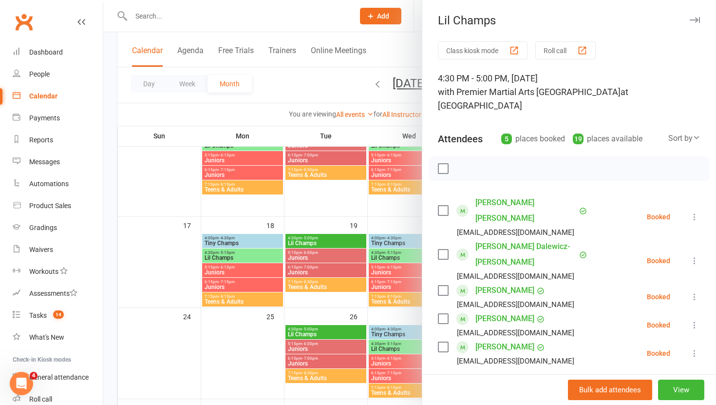
click at [328, 255] on div at bounding box center [409, 202] width 613 height 405
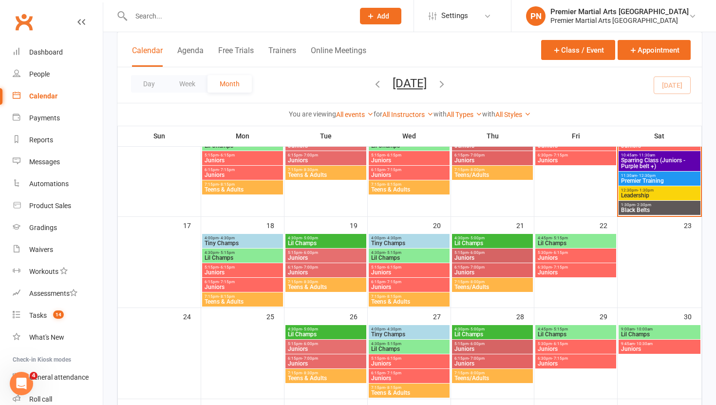
click at [328, 255] on span "Juniors" at bounding box center [325, 258] width 77 height 6
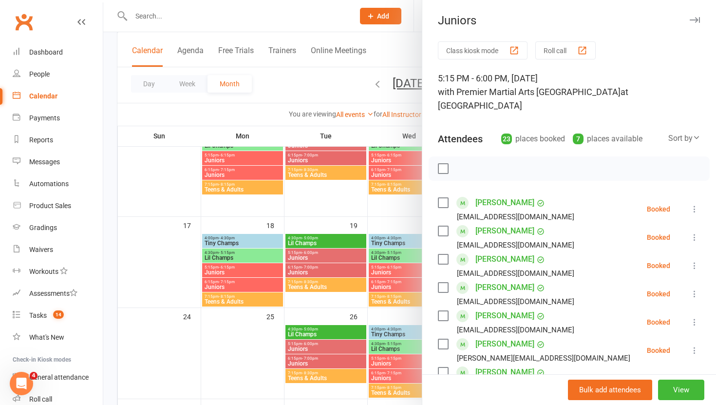
click at [332, 268] on div at bounding box center [409, 202] width 613 height 405
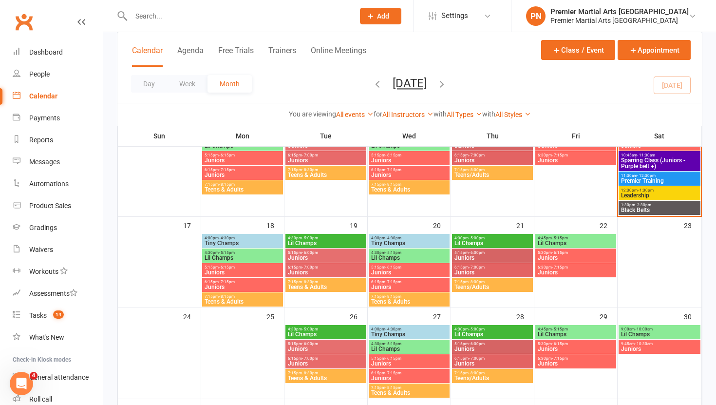
click at [332, 268] on span "6:15pm - 7:00pm" at bounding box center [325, 267] width 77 height 4
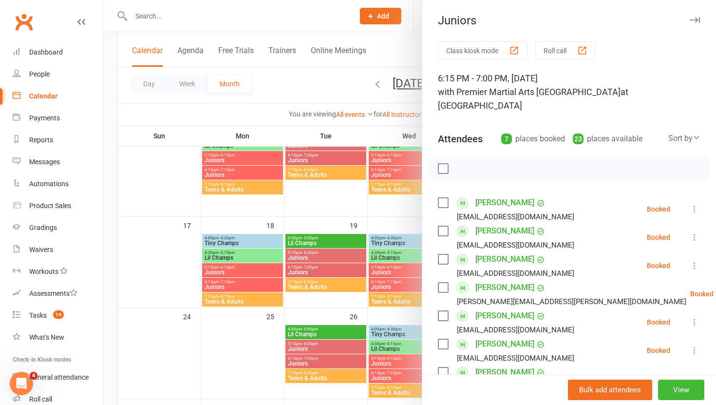
click at [695, 204] on icon at bounding box center [695, 209] width 10 height 10
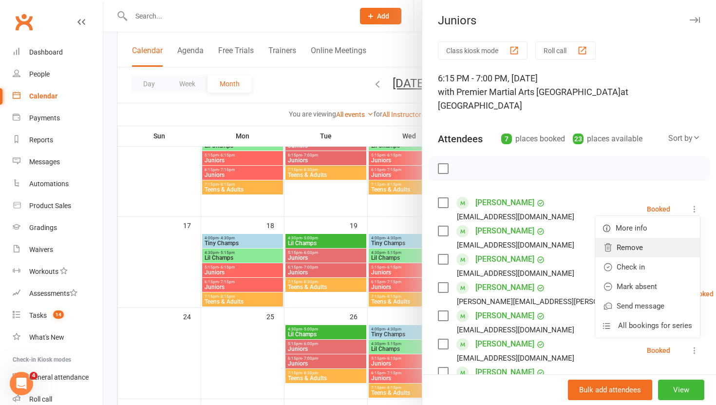
click at [657, 240] on link "Remove" at bounding box center [647, 247] width 105 height 19
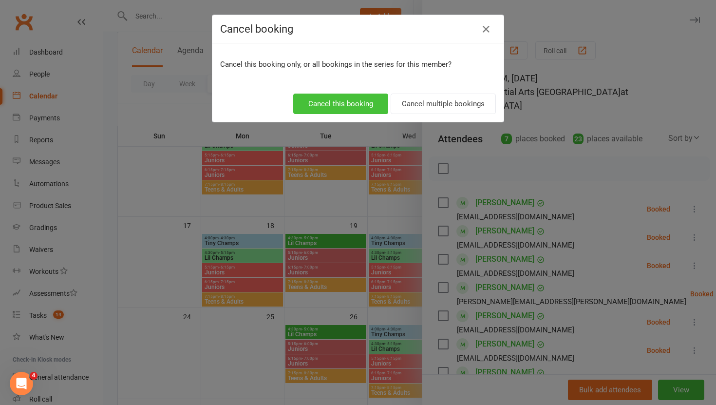
click at [340, 109] on button "Cancel this booking" at bounding box center [340, 104] width 95 height 20
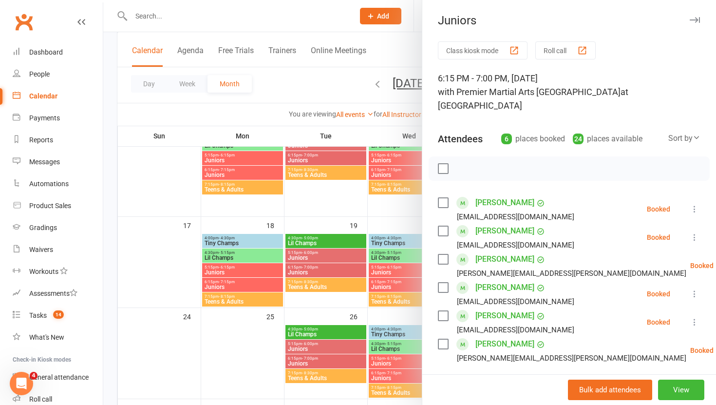
click at [695, 204] on icon at bounding box center [695, 209] width 10 height 10
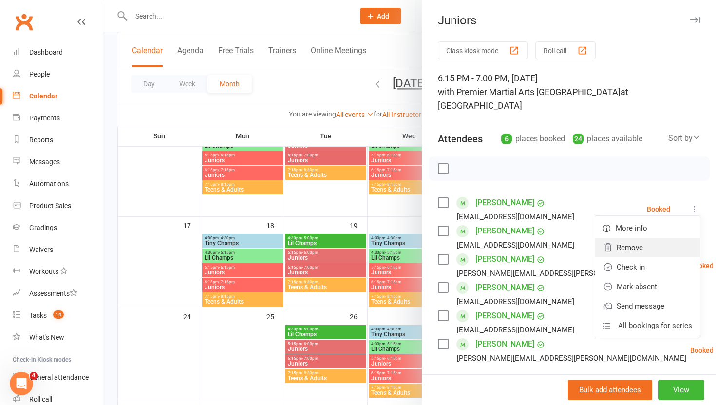
click at [643, 238] on link "Remove" at bounding box center [647, 247] width 105 height 19
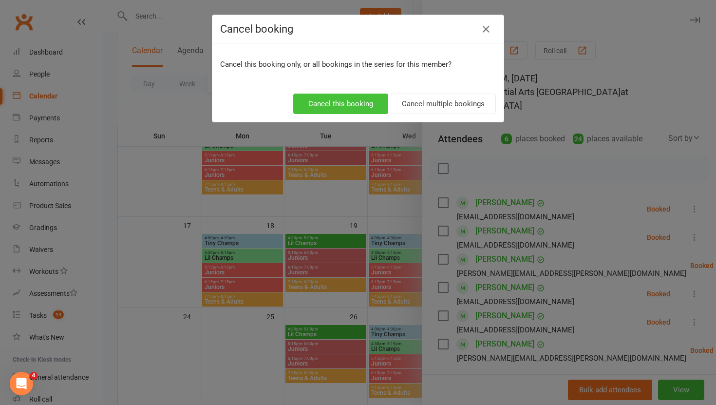
click at [356, 100] on button "Cancel this booking" at bounding box center [340, 104] width 95 height 20
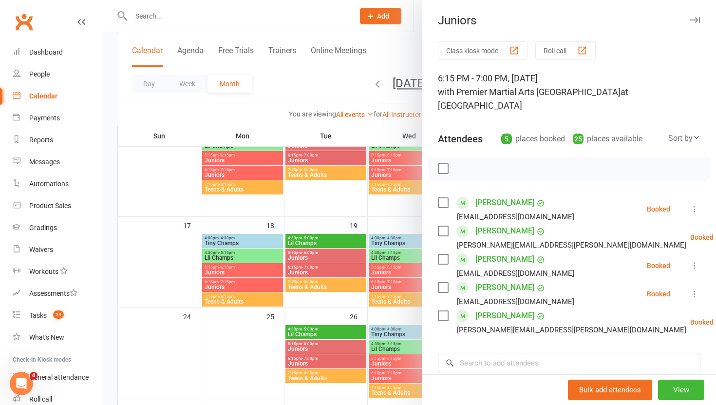
click at [310, 285] on div at bounding box center [409, 202] width 613 height 405
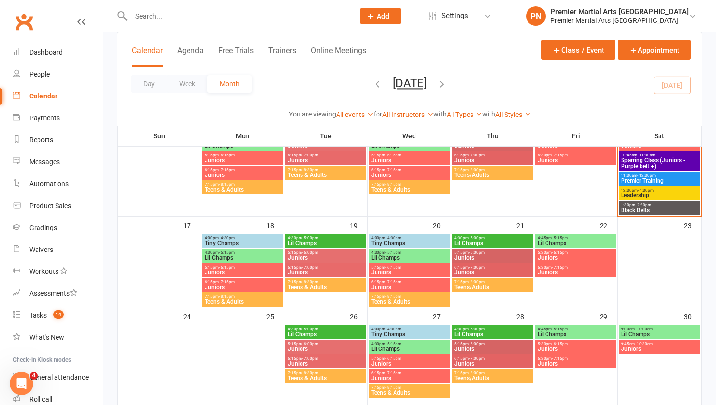
click at [310, 285] on span "Teens & Adults" at bounding box center [325, 287] width 77 height 6
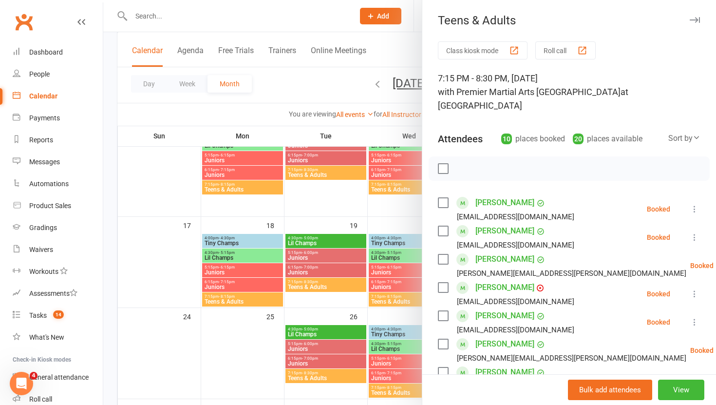
click at [387, 241] on div at bounding box center [409, 202] width 613 height 405
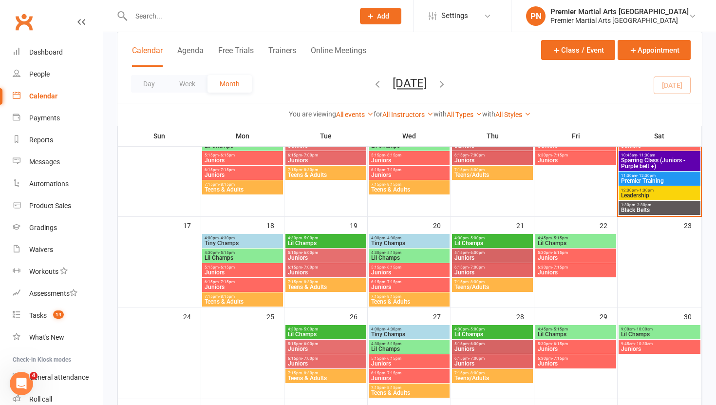
click at [387, 241] on span "Tiny Champs" at bounding box center [409, 243] width 77 height 6
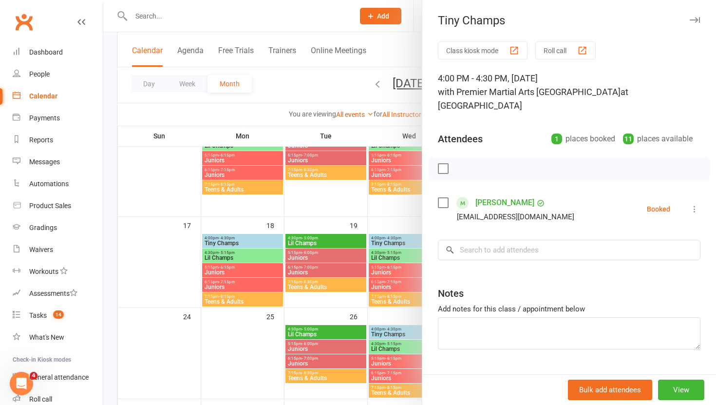
click at [386, 254] on div at bounding box center [409, 202] width 613 height 405
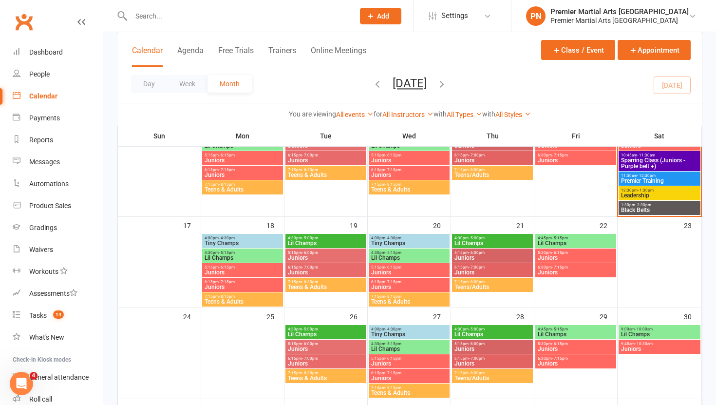
click at [386, 255] on span "Lil Champs" at bounding box center [409, 258] width 77 height 6
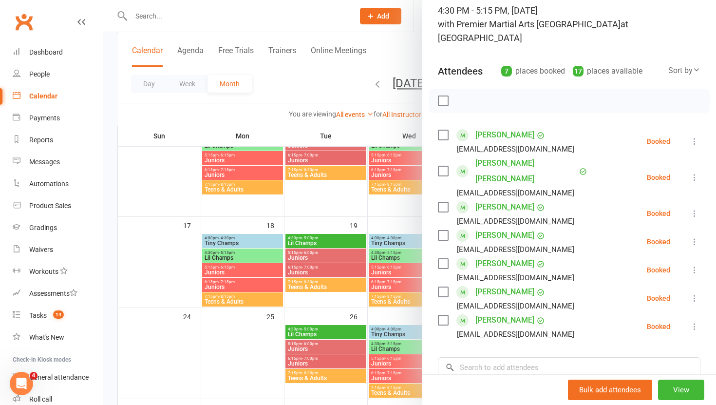
scroll to position [67, 0]
click at [385, 271] on div at bounding box center [409, 202] width 613 height 405
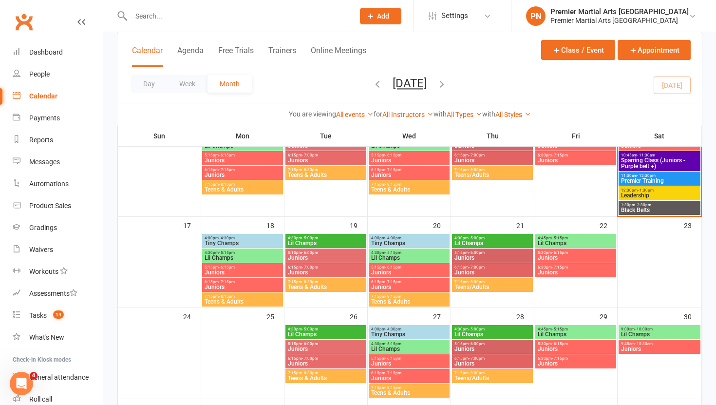
click at [385, 271] on span "Juniors" at bounding box center [409, 272] width 77 height 6
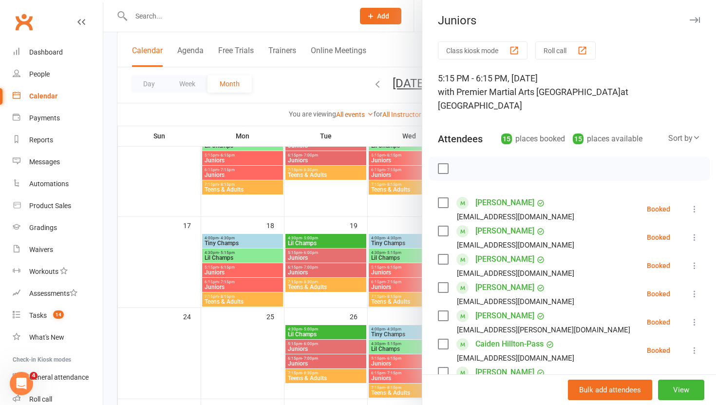
click at [695, 204] on icon at bounding box center [695, 209] width 10 height 10
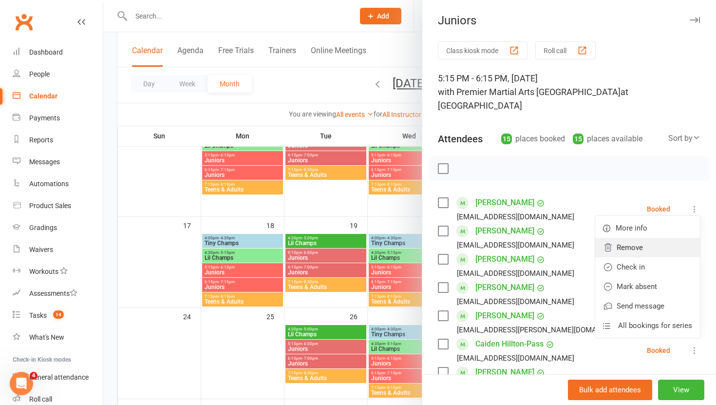
click at [646, 238] on link "Remove" at bounding box center [647, 247] width 105 height 19
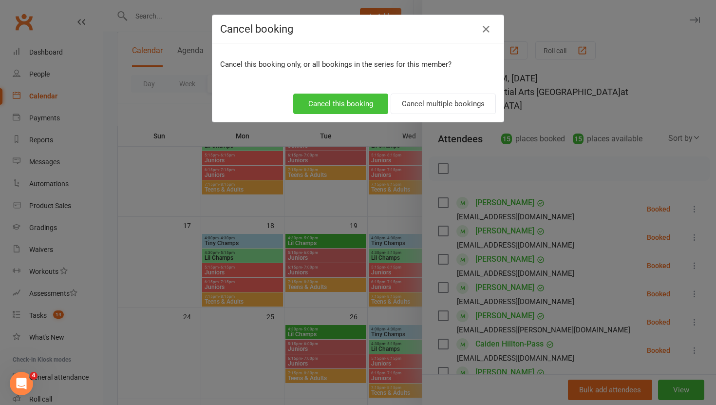
click at [356, 99] on button "Cancel this booking" at bounding box center [340, 104] width 95 height 20
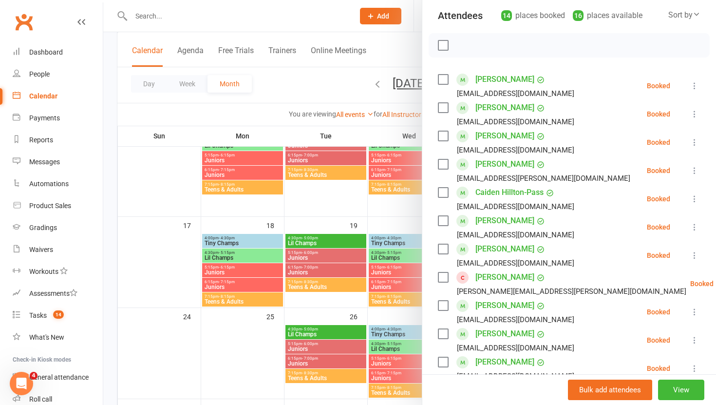
scroll to position [130, 0]
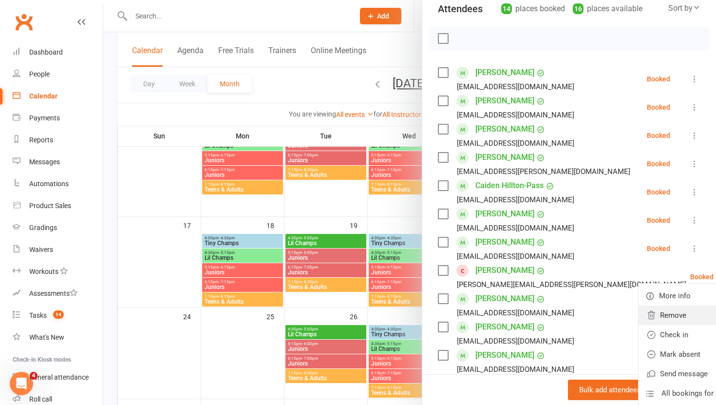
click at [642, 305] on link "Remove" at bounding box center [691, 314] width 105 height 19
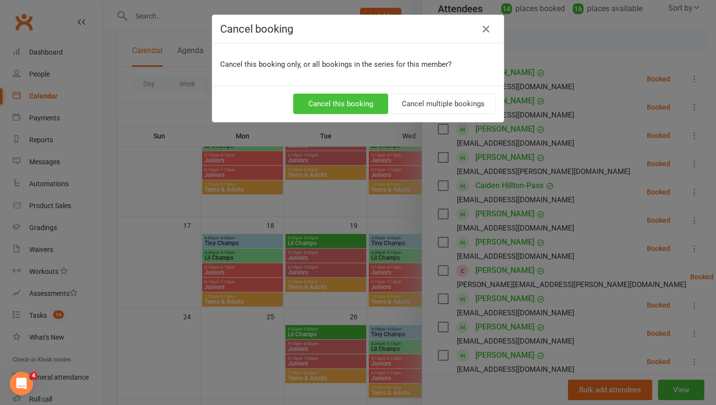
click at [348, 102] on button "Cancel this booking" at bounding box center [340, 104] width 95 height 20
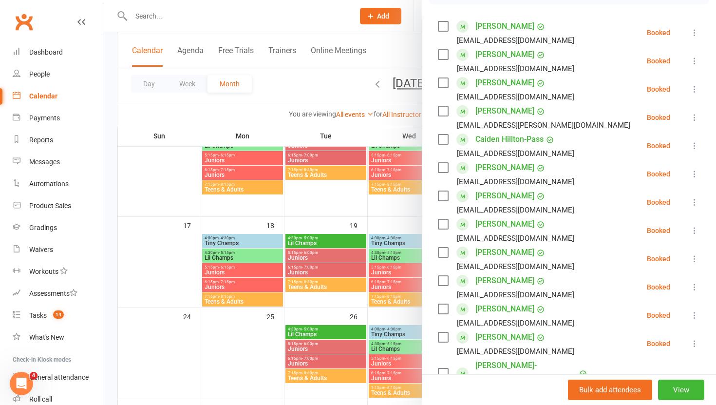
scroll to position [182, 0]
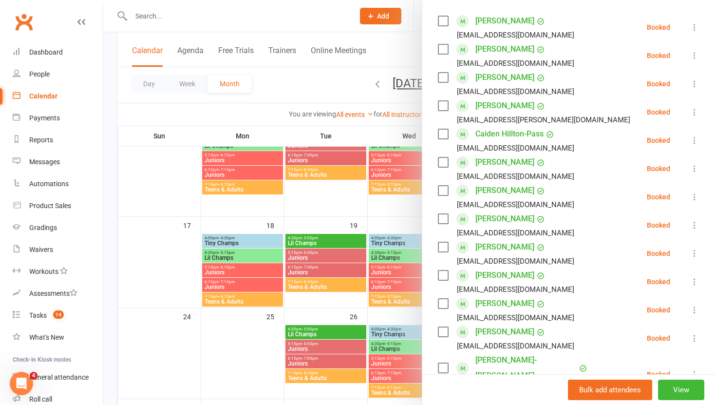
click at [691, 248] on icon at bounding box center [695, 253] width 10 height 10
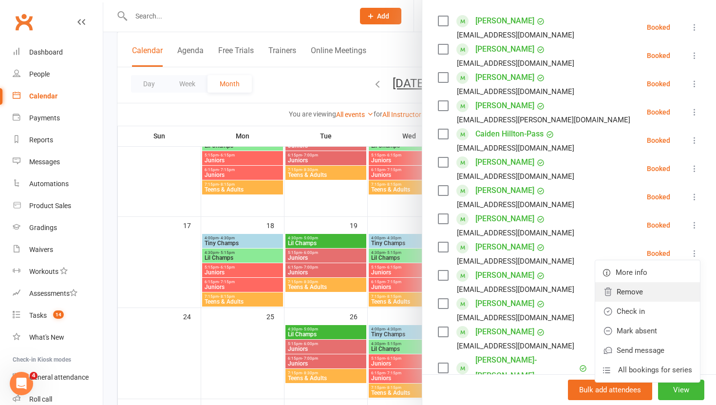
click at [630, 282] on link "Remove" at bounding box center [647, 291] width 105 height 19
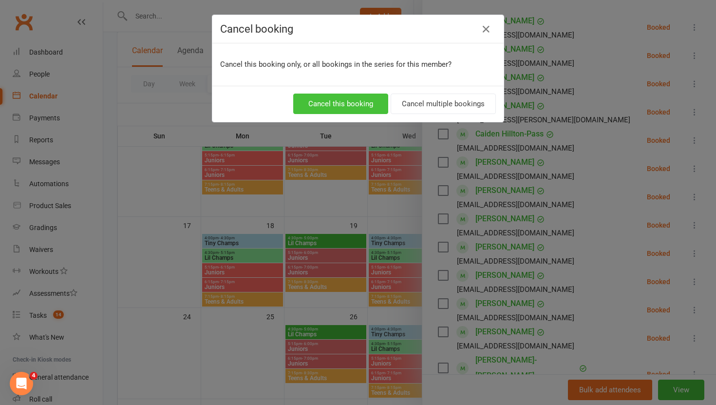
click at [351, 100] on button "Cancel this booking" at bounding box center [340, 104] width 95 height 20
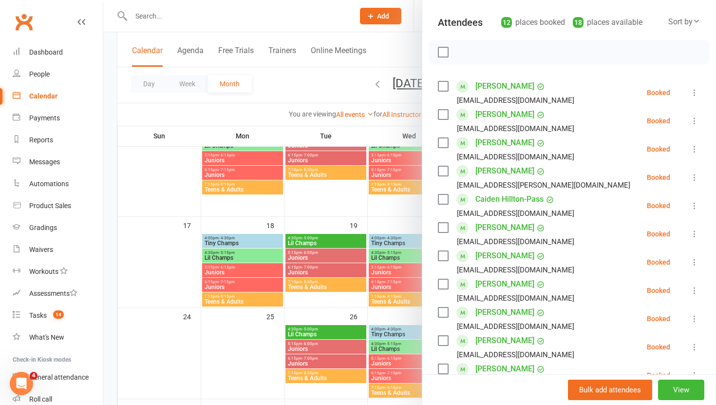
scroll to position [0, 0]
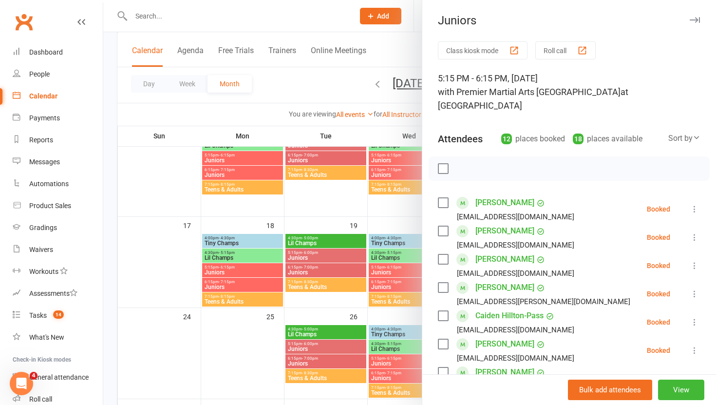
click at [401, 285] on div at bounding box center [409, 202] width 613 height 405
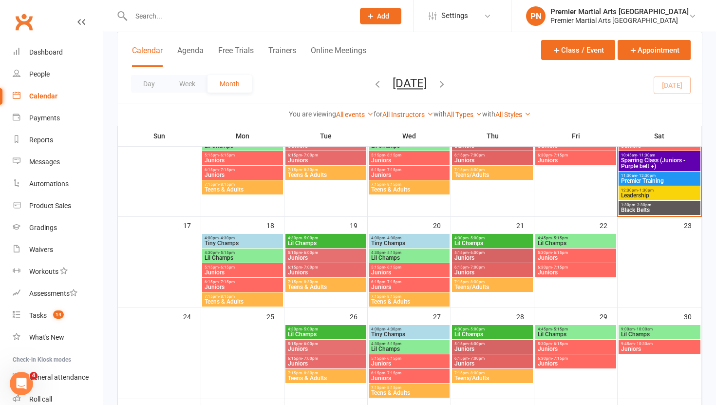
click at [401, 285] on span "Juniors" at bounding box center [409, 287] width 77 height 6
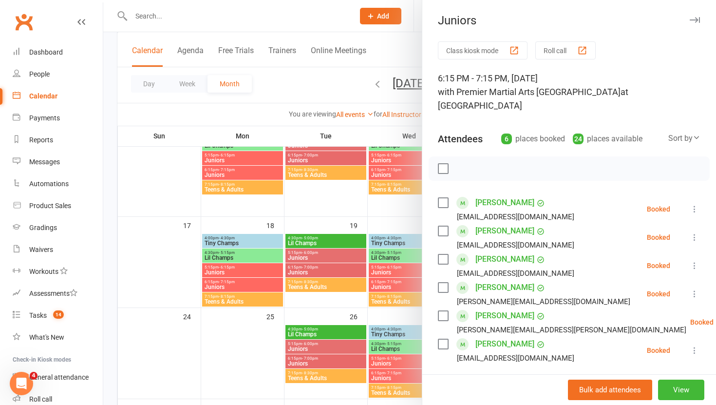
click at [402, 216] on div at bounding box center [409, 202] width 613 height 405
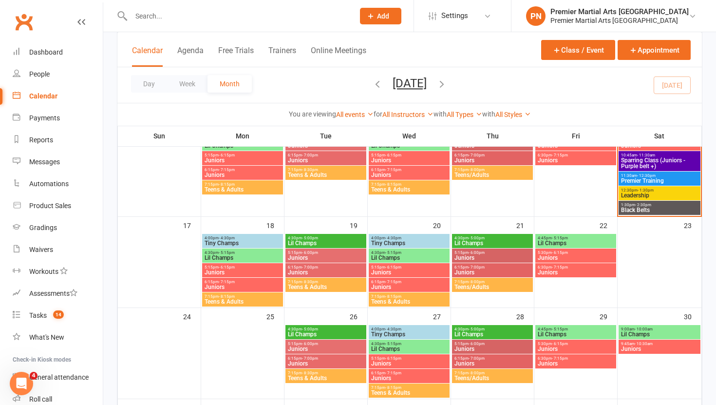
click at [496, 239] on span "4:30pm - 5:00pm" at bounding box center [492, 238] width 77 height 4
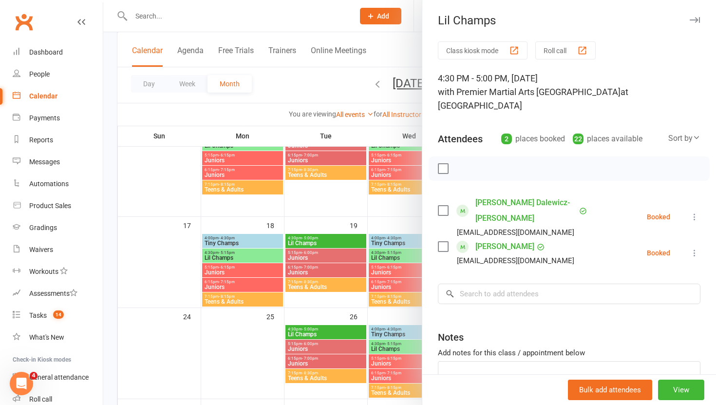
click at [413, 210] on div at bounding box center [409, 202] width 613 height 405
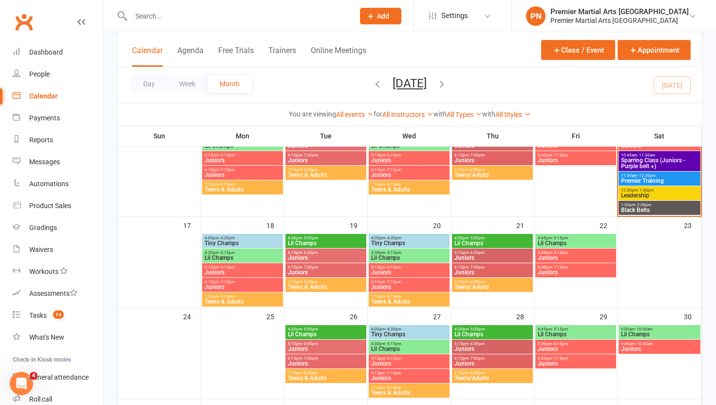
click at [483, 253] on span "- 6:00pm" at bounding box center [477, 252] width 16 height 4
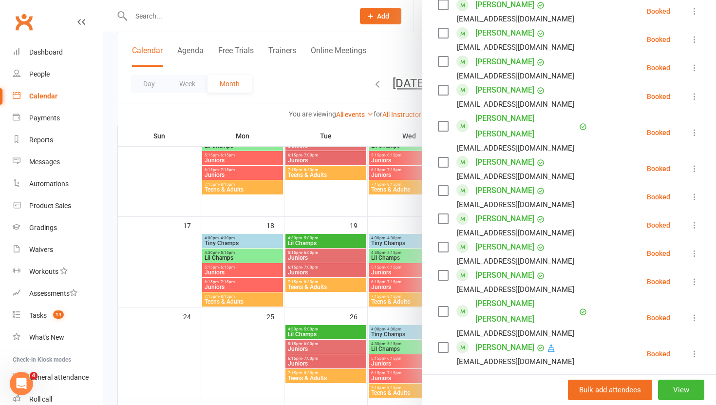
scroll to position [564, 0]
click at [385, 214] on div at bounding box center [409, 202] width 613 height 405
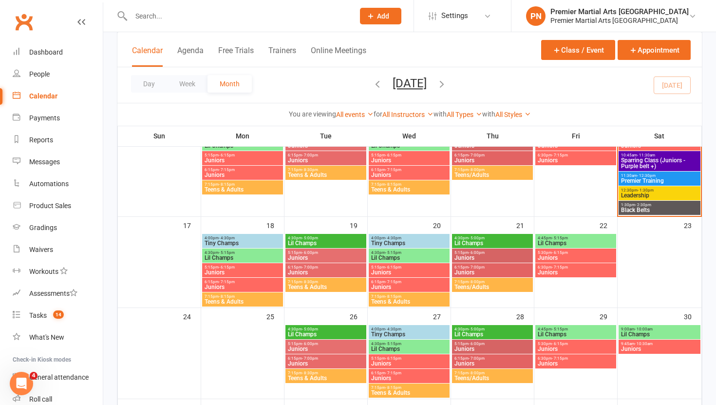
click at [487, 271] on span "Juniors" at bounding box center [492, 272] width 77 height 6
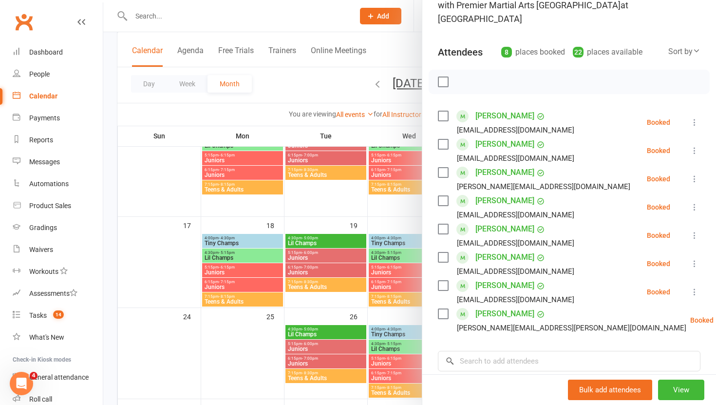
scroll to position [94, 0]
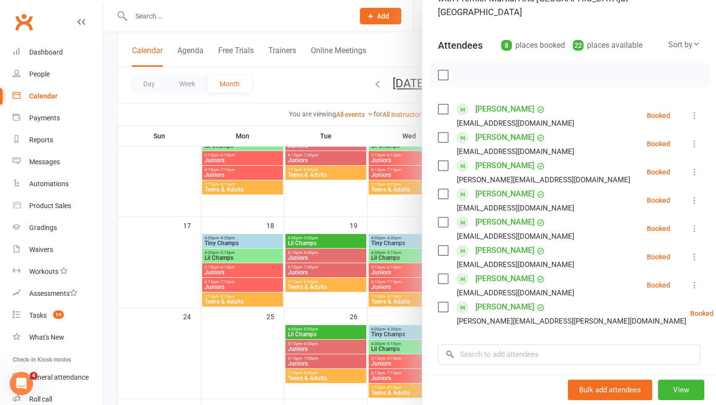
click at [389, 216] on div at bounding box center [409, 202] width 613 height 405
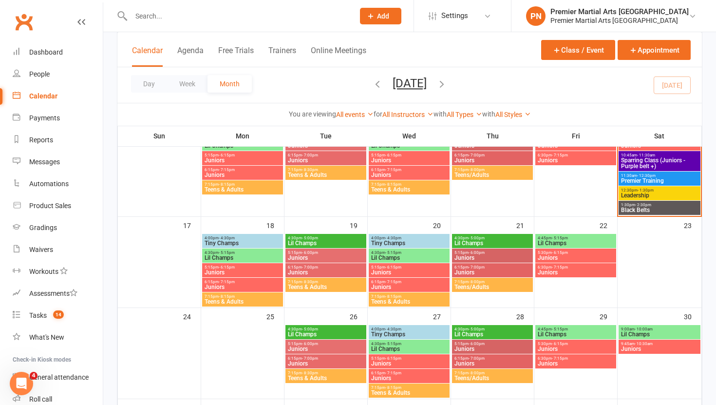
click at [497, 284] on span "Teens/Adults" at bounding box center [492, 287] width 77 height 6
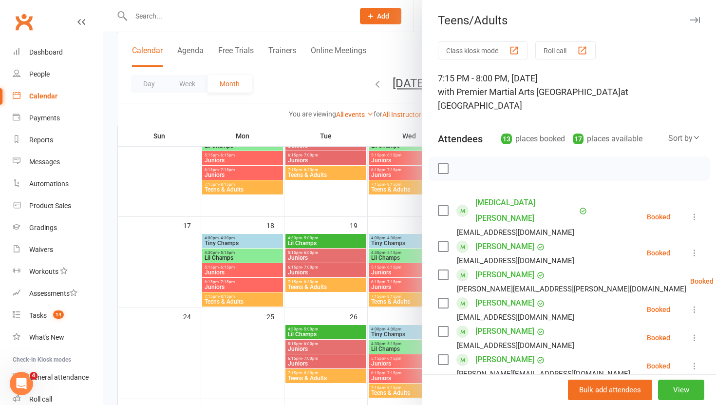
click at [698, 212] on icon at bounding box center [695, 217] width 10 height 10
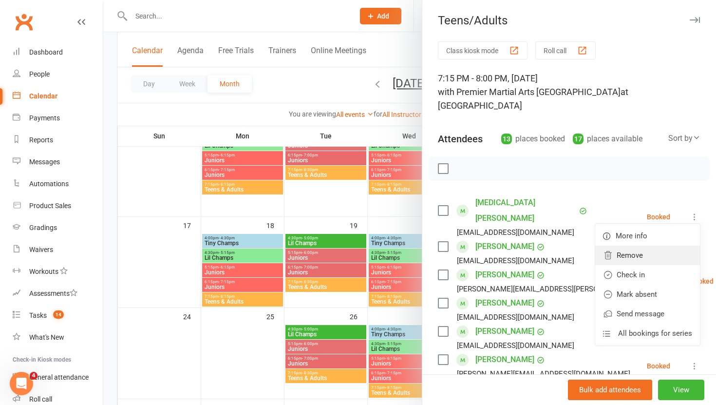
click at [638, 246] on link "Remove" at bounding box center [647, 255] width 105 height 19
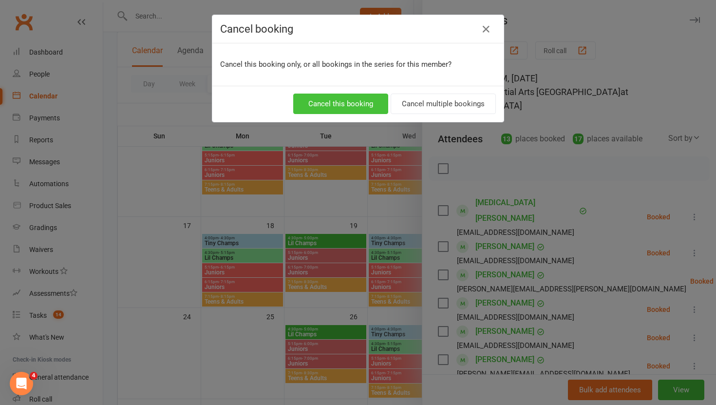
click at [341, 102] on button "Cancel this booking" at bounding box center [340, 104] width 95 height 20
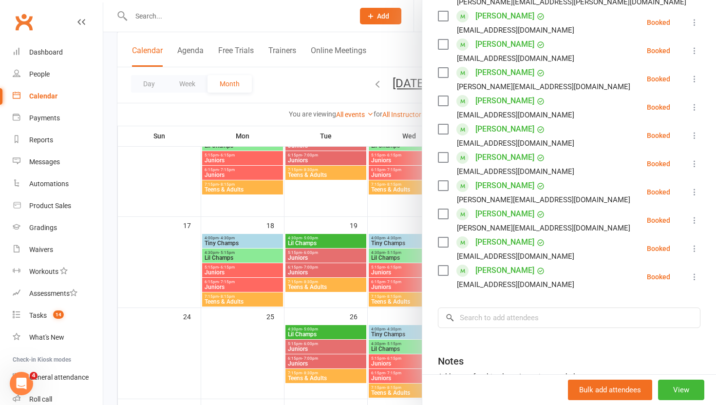
scroll to position [0, 0]
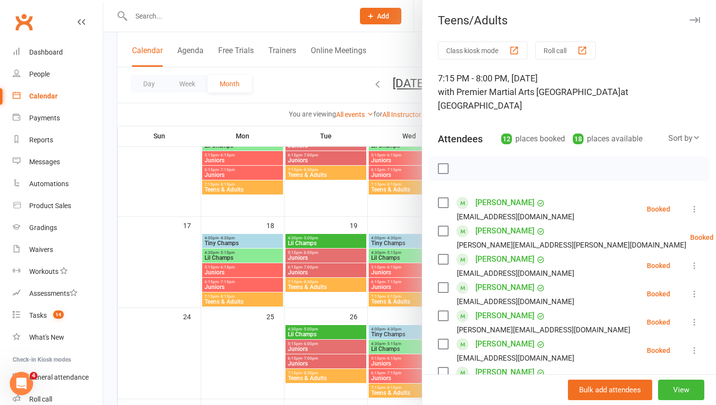
click at [367, 123] on div at bounding box center [409, 202] width 613 height 405
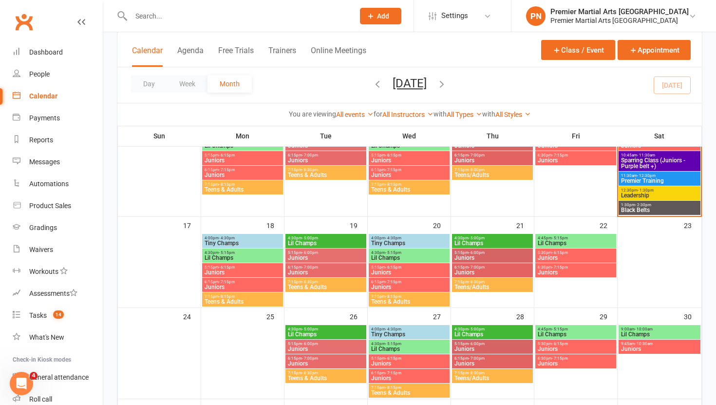
click at [588, 246] on div "4:45pm - 5:15pm Lil Champs" at bounding box center [575, 241] width 81 height 14
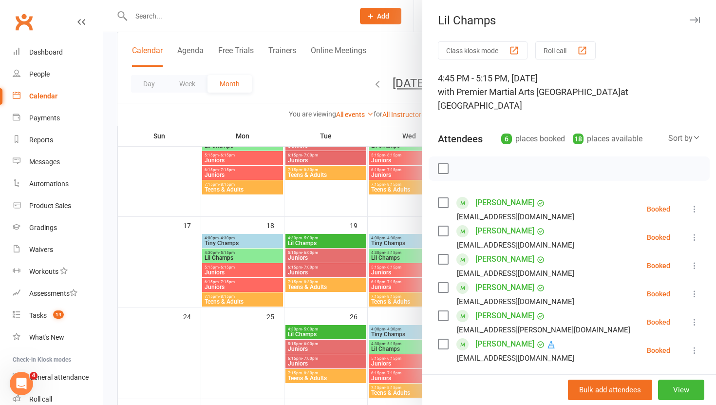
click at [417, 217] on div at bounding box center [409, 202] width 613 height 405
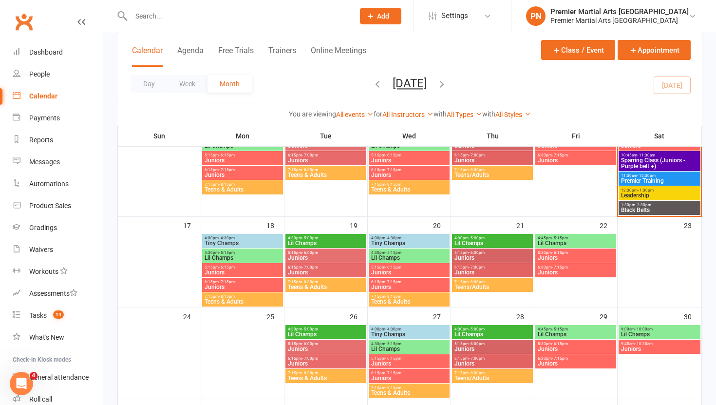
click at [573, 256] on span "Juniors" at bounding box center [575, 258] width 77 height 6
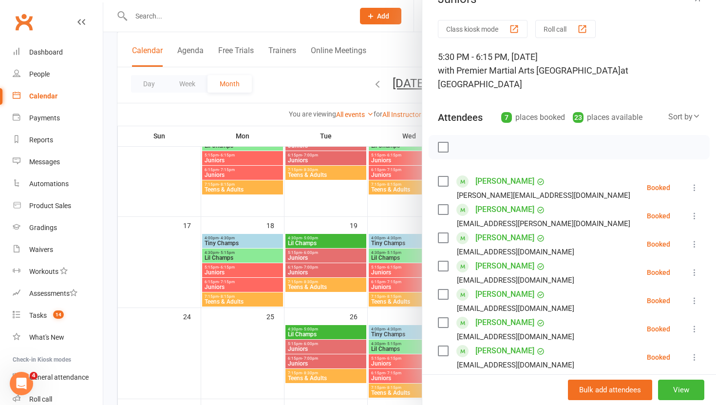
scroll to position [22, 0]
click at [407, 213] on div at bounding box center [409, 202] width 613 height 405
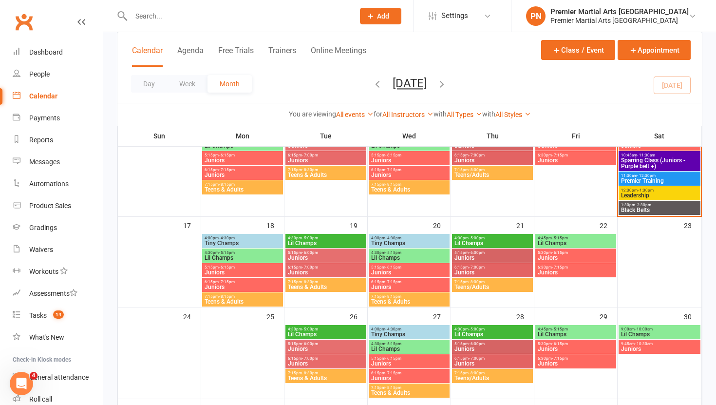
click at [589, 269] on span "Juniors" at bounding box center [575, 272] width 77 height 6
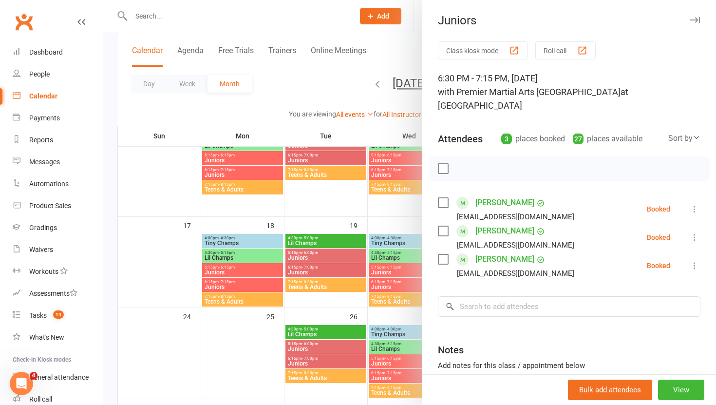
click at [403, 215] on div at bounding box center [409, 202] width 613 height 405
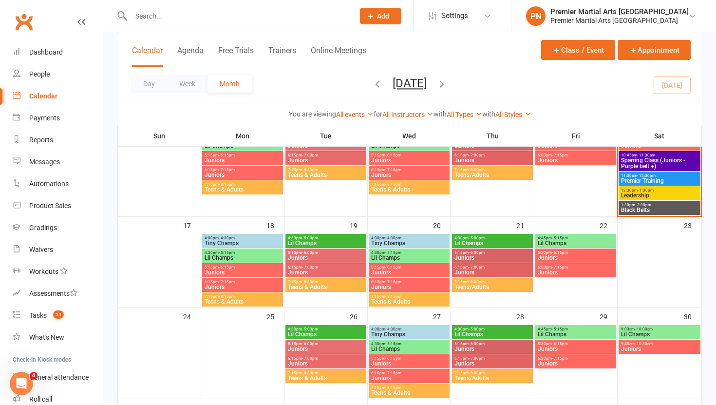
click at [570, 236] on span "4:45pm - 5:15pm" at bounding box center [575, 238] width 77 height 4
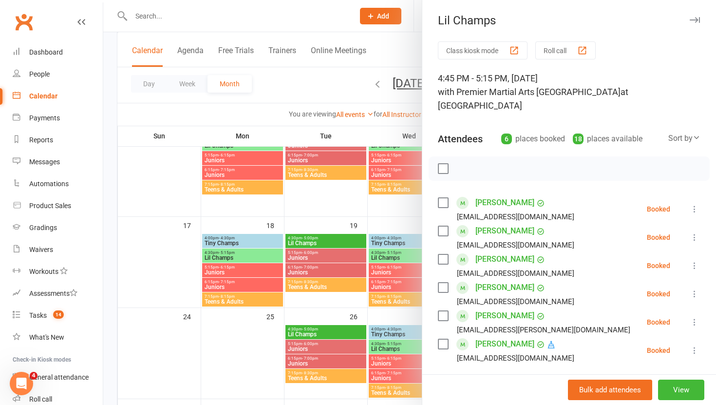
click at [379, 196] on div at bounding box center [409, 202] width 613 height 405
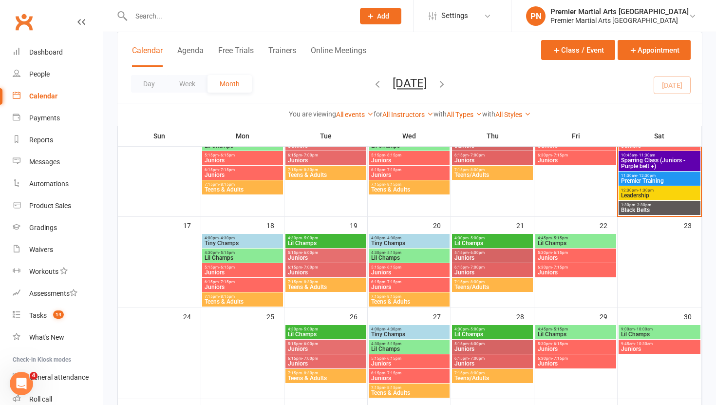
click at [544, 250] on span "5:30pm - 6:15pm" at bounding box center [575, 252] width 77 height 4
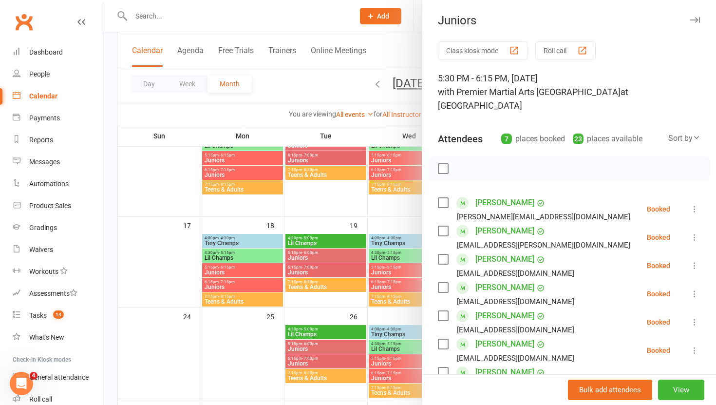
click at [377, 212] on div at bounding box center [409, 202] width 613 height 405
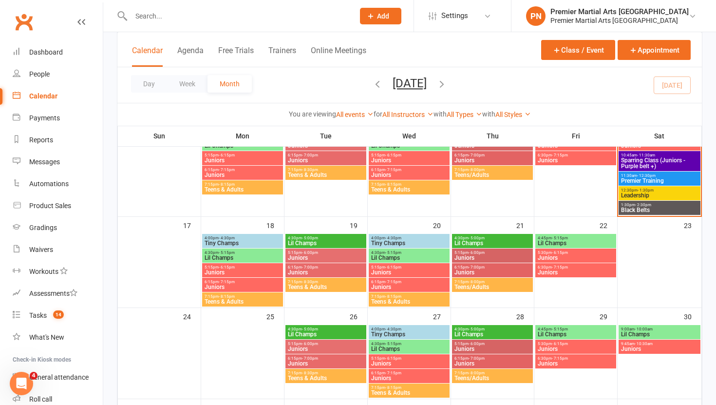
click at [593, 272] on span "Juniors" at bounding box center [575, 272] width 77 height 6
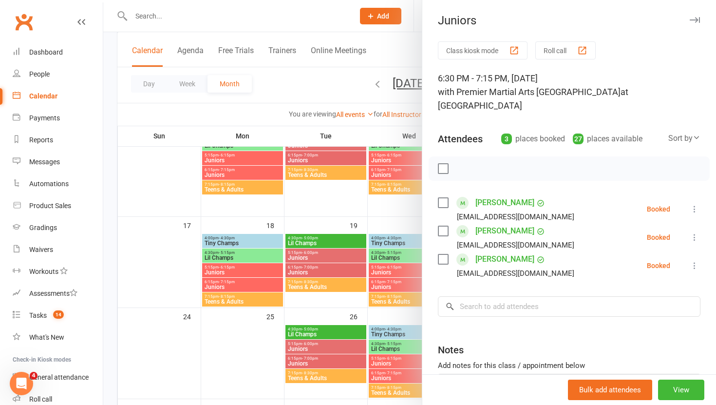
click at [398, 203] on div at bounding box center [409, 202] width 613 height 405
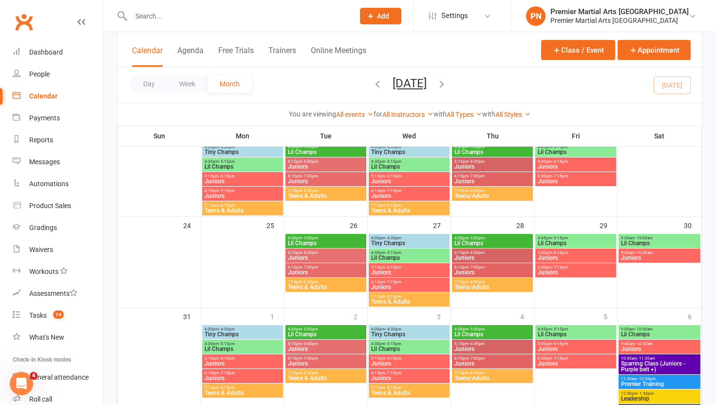
scroll to position [398, 0]
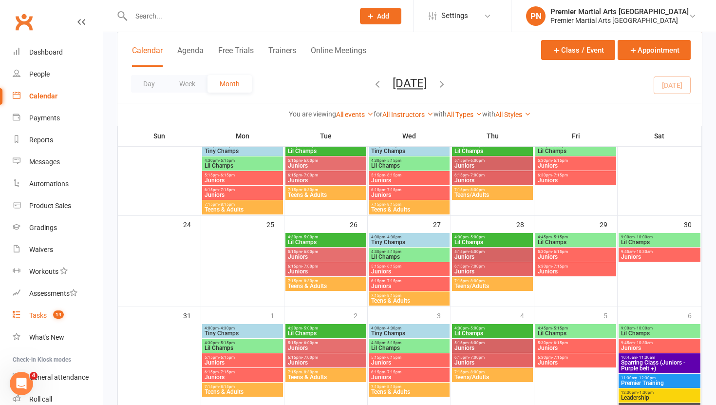
click at [40, 315] on div "Tasks" at bounding box center [38, 315] width 18 height 8
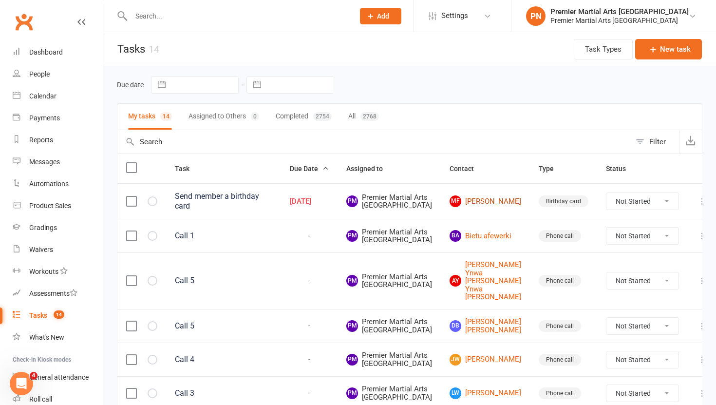
click at [476, 207] on link "MF Max Frankland" at bounding box center [486, 201] width 72 height 12
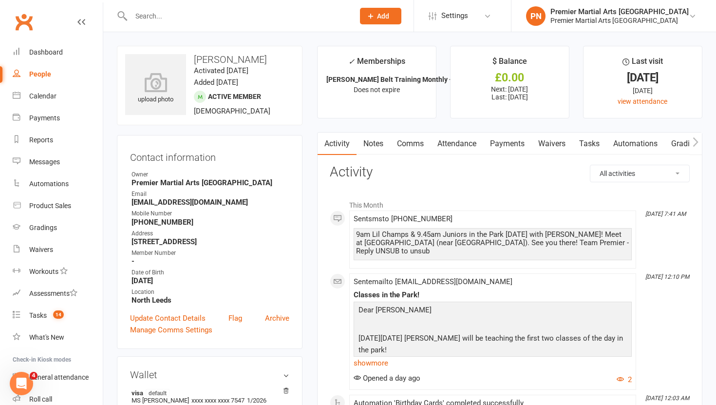
click at [589, 141] on link "Tasks" at bounding box center [589, 144] width 34 height 22
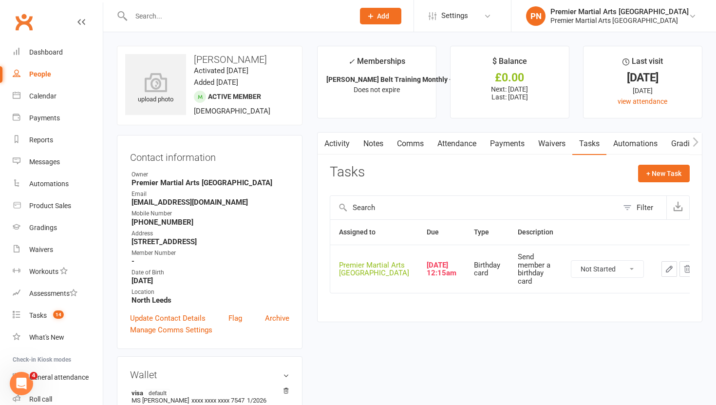
click at [619, 273] on select "Not Started In Progress Waiting Complete" at bounding box center [607, 269] width 72 height 17
select select "unstarted"
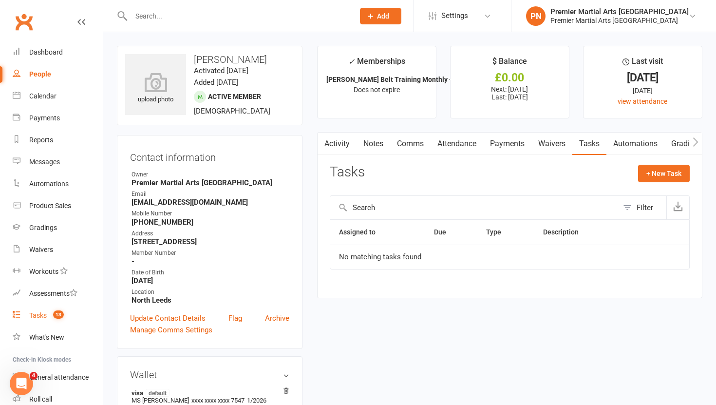
click at [35, 317] on div "Tasks" at bounding box center [38, 315] width 18 height 8
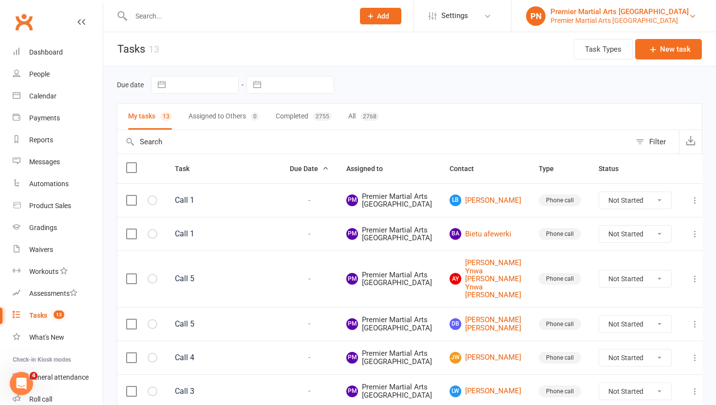
click at [691, 6] on link "PN Premier Martial Arts North Leeds Premier Martial Arts North Leeds" at bounding box center [613, 15] width 175 height 19
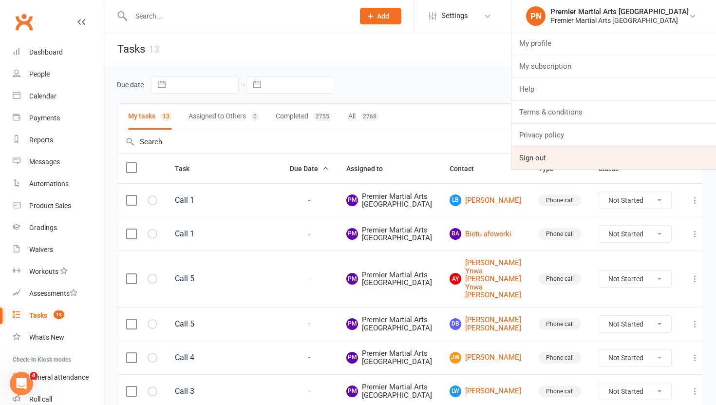
click at [582, 152] on link "Sign out" at bounding box center [613, 158] width 205 height 22
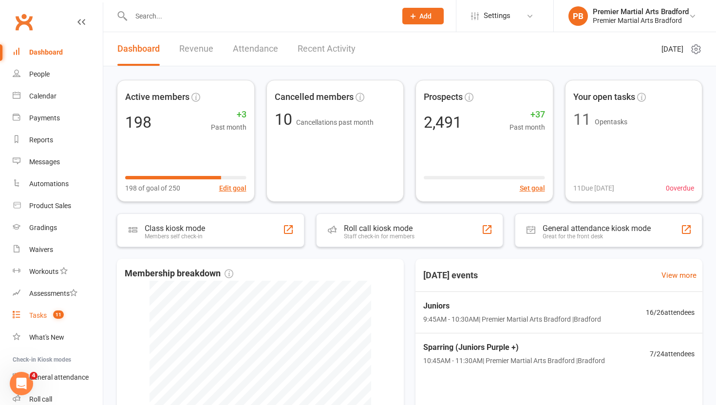
click at [39, 315] on div "Tasks" at bounding box center [38, 315] width 18 height 8
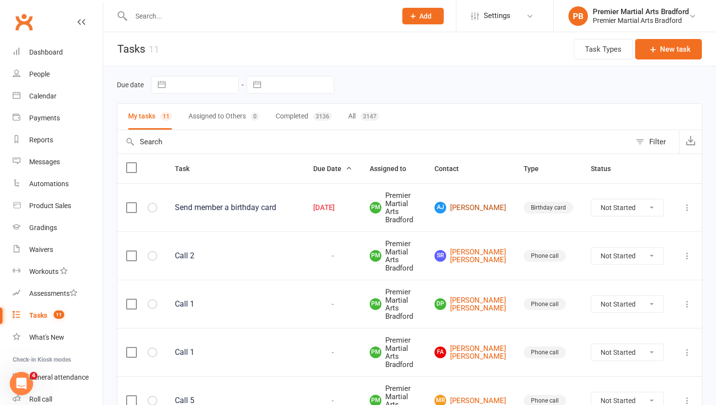
click at [476, 209] on link "AJ Andre Jose" at bounding box center [471, 208] width 72 height 12
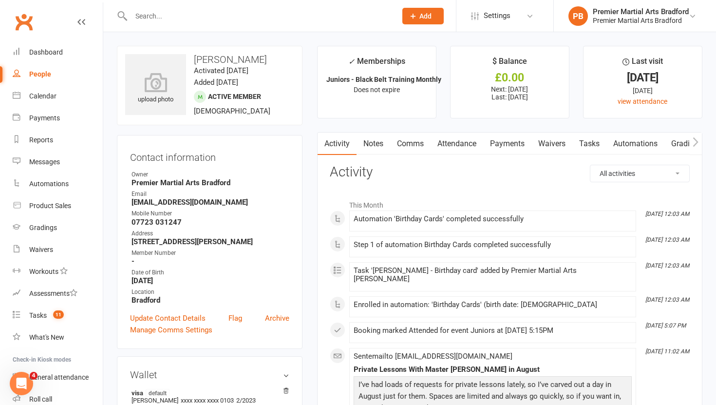
click at [594, 141] on link "Tasks" at bounding box center [589, 144] width 34 height 22
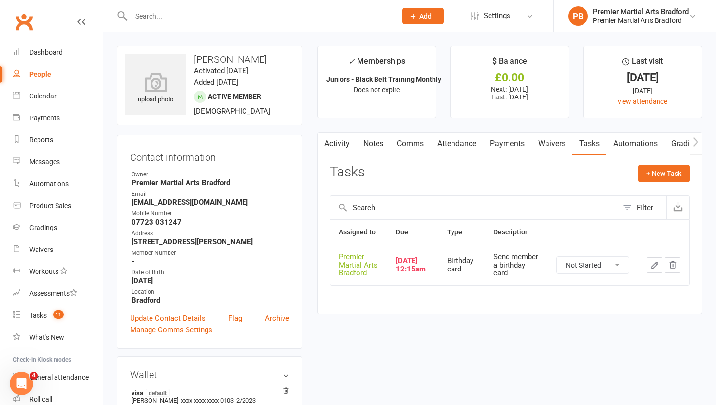
click at [618, 269] on select "Not Started In Progress Waiting Complete" at bounding box center [593, 265] width 72 height 17
select select "unstarted"
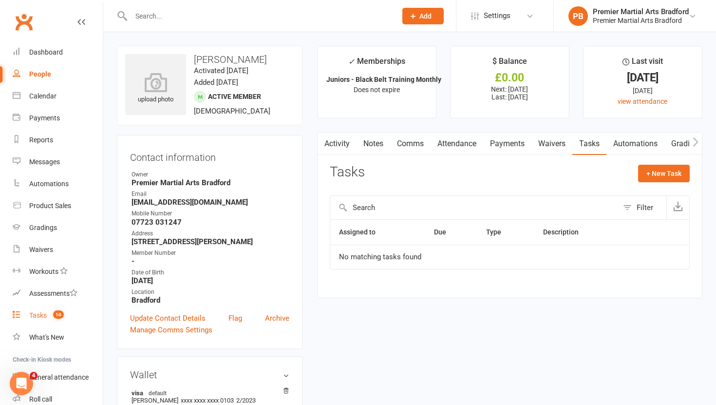
click at [41, 316] on div "Tasks" at bounding box center [38, 315] width 18 height 8
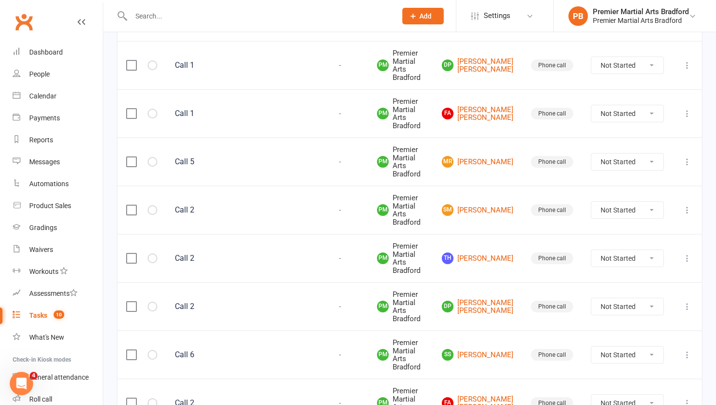
scroll to position [303, 0]
